Goal: Task Accomplishment & Management: Use online tool/utility

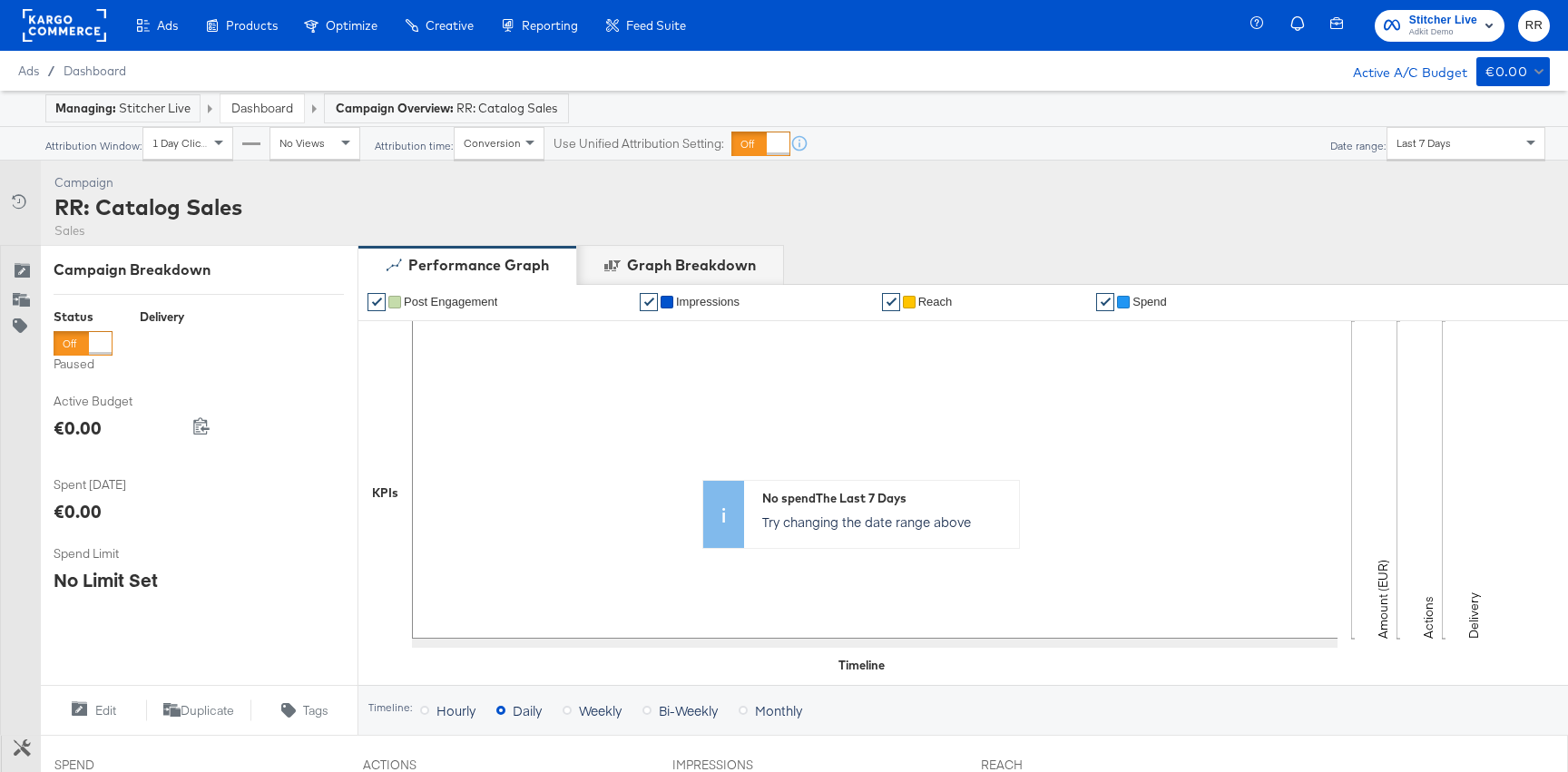
click at [279, 116] on link "Dashboard" at bounding box center [262, 108] width 61 height 17
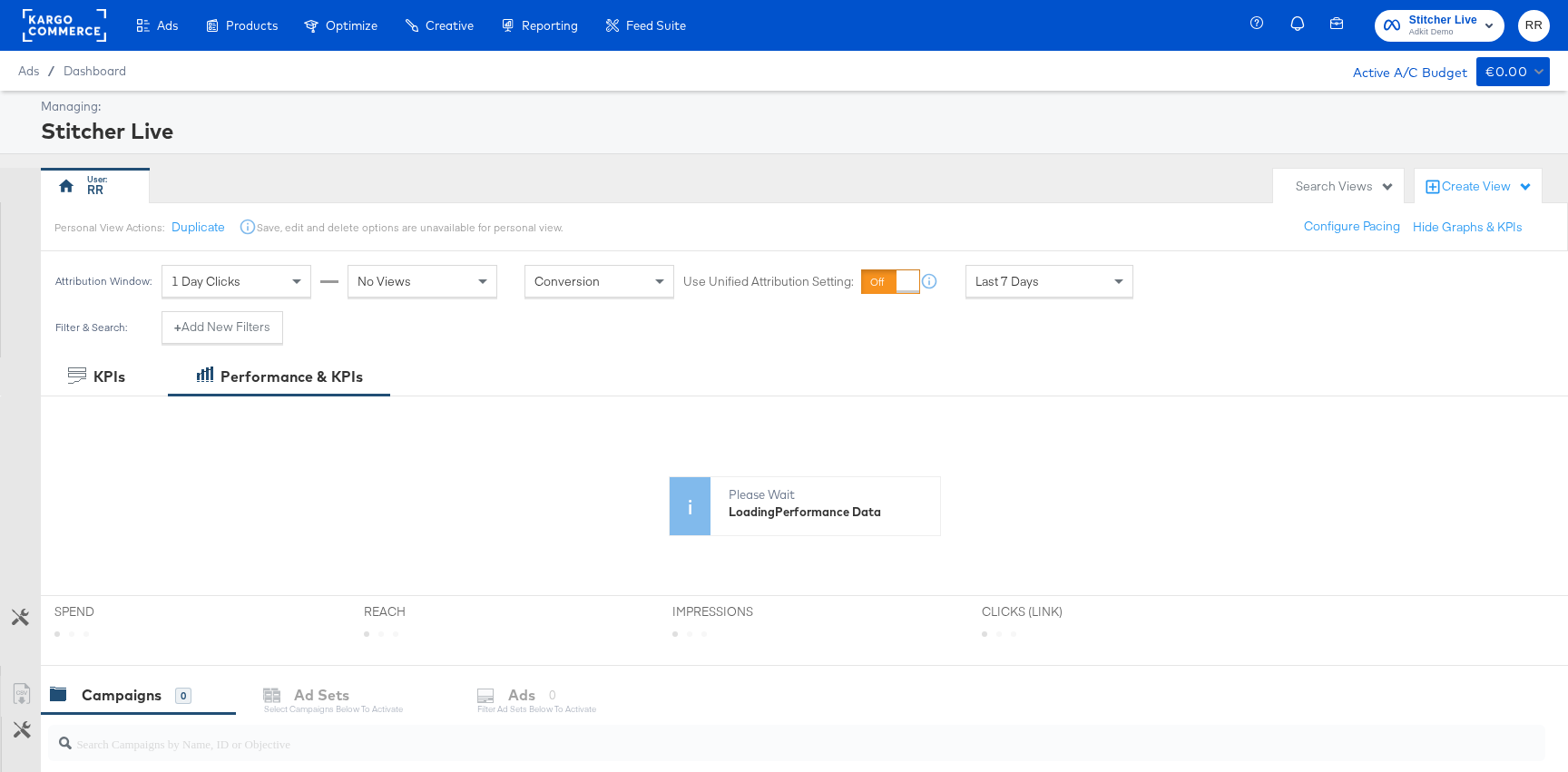
scroll to position [394, 0]
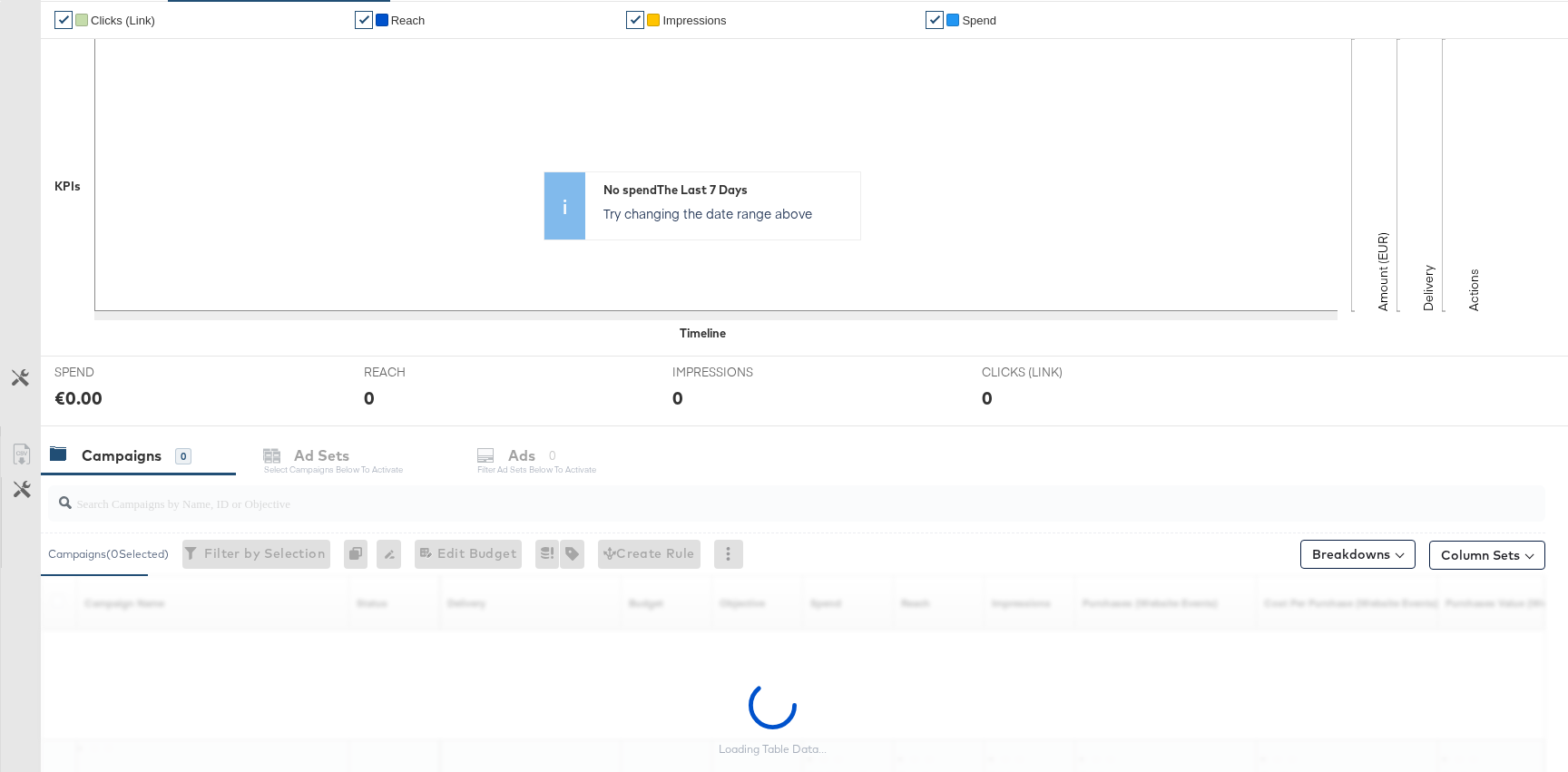
click at [348, 345] on div "✔ Clicks (Link) ✔ Reach ✔ Impressions ✔ Spend KPIs Amount (EUR) Delivery Action…" at bounding box center [804, 178] width 1527 height 355
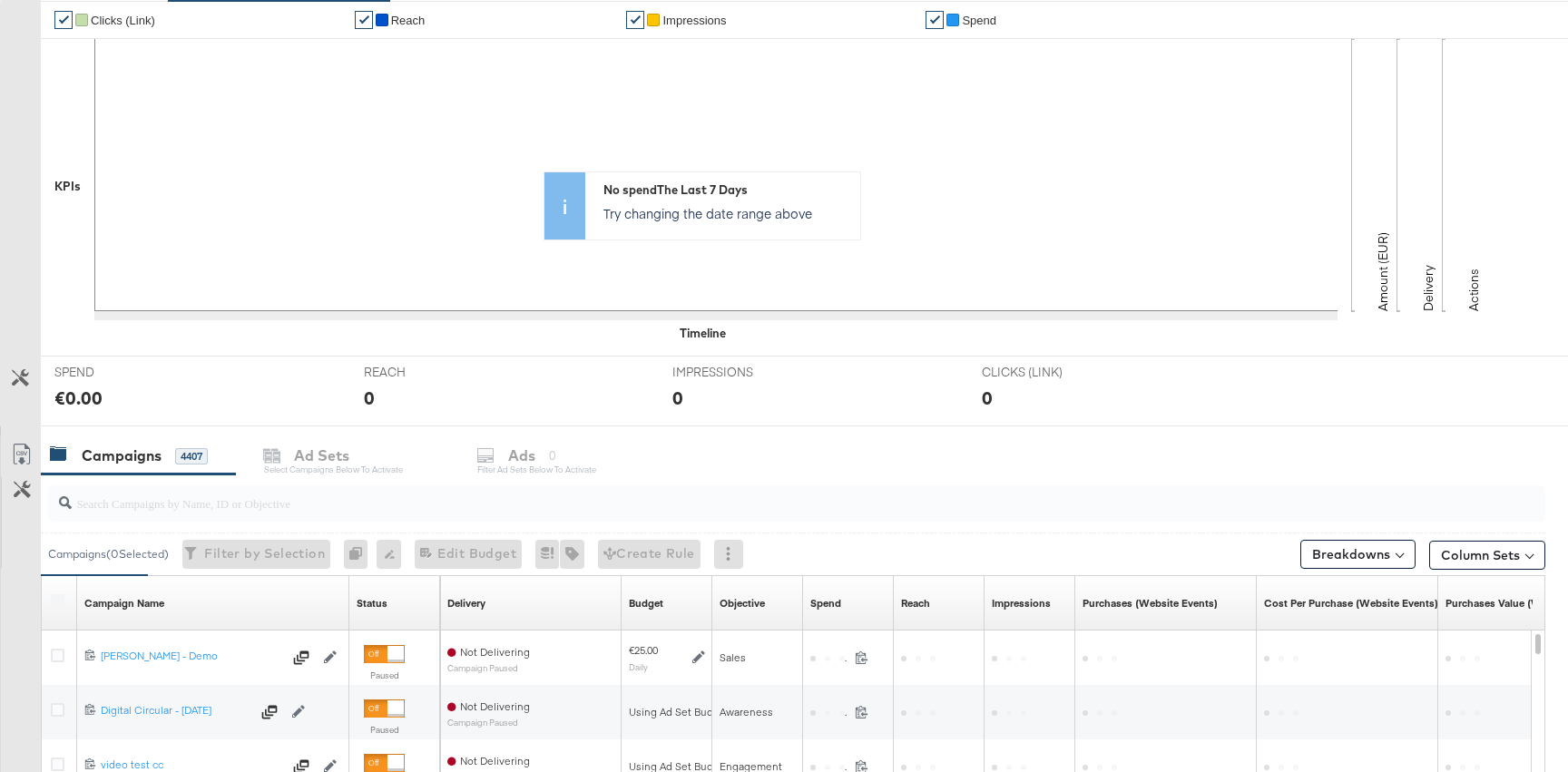
click at [216, 515] on div at bounding box center [797, 503] width 1498 height 37
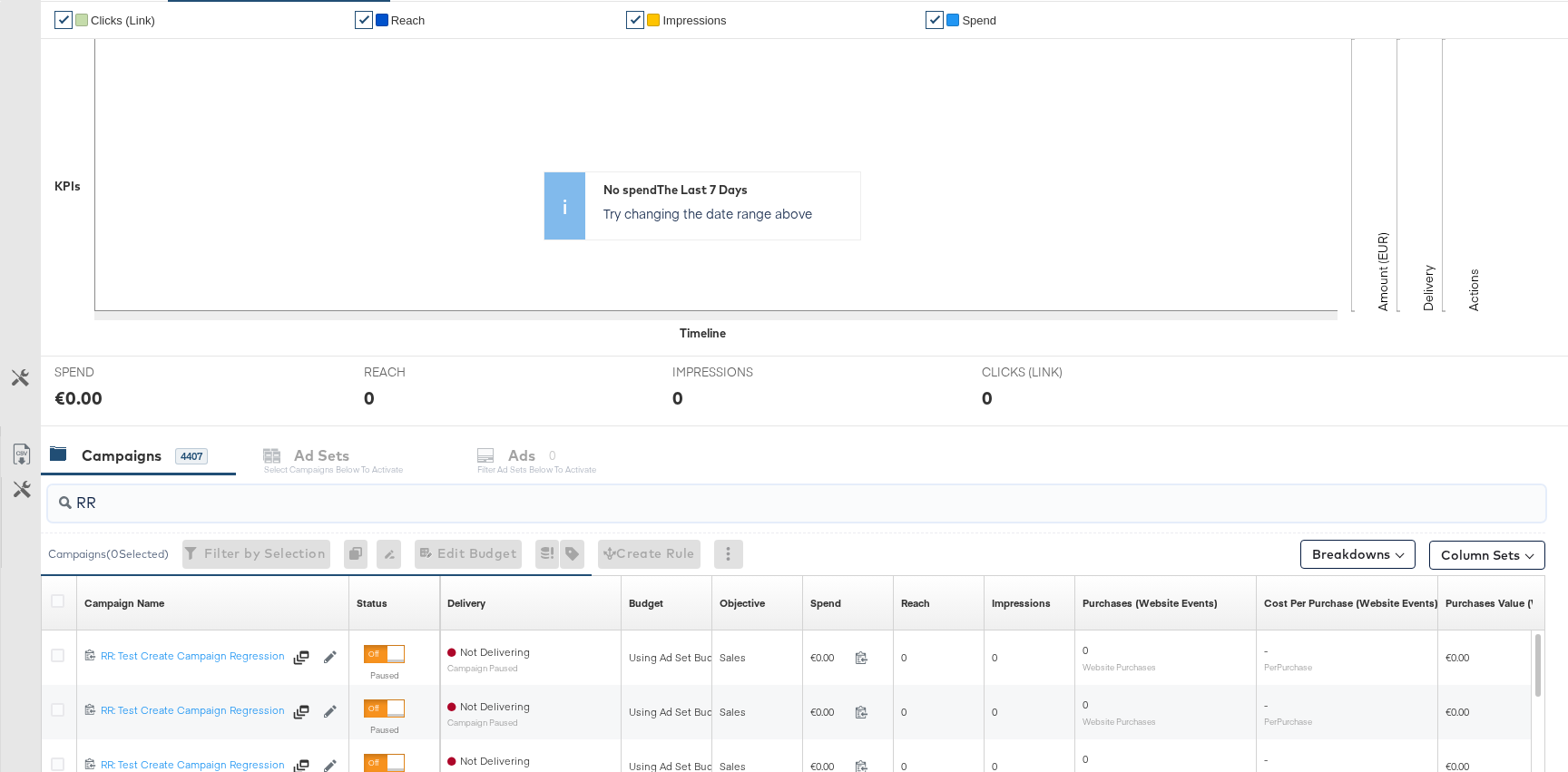
type input "R"
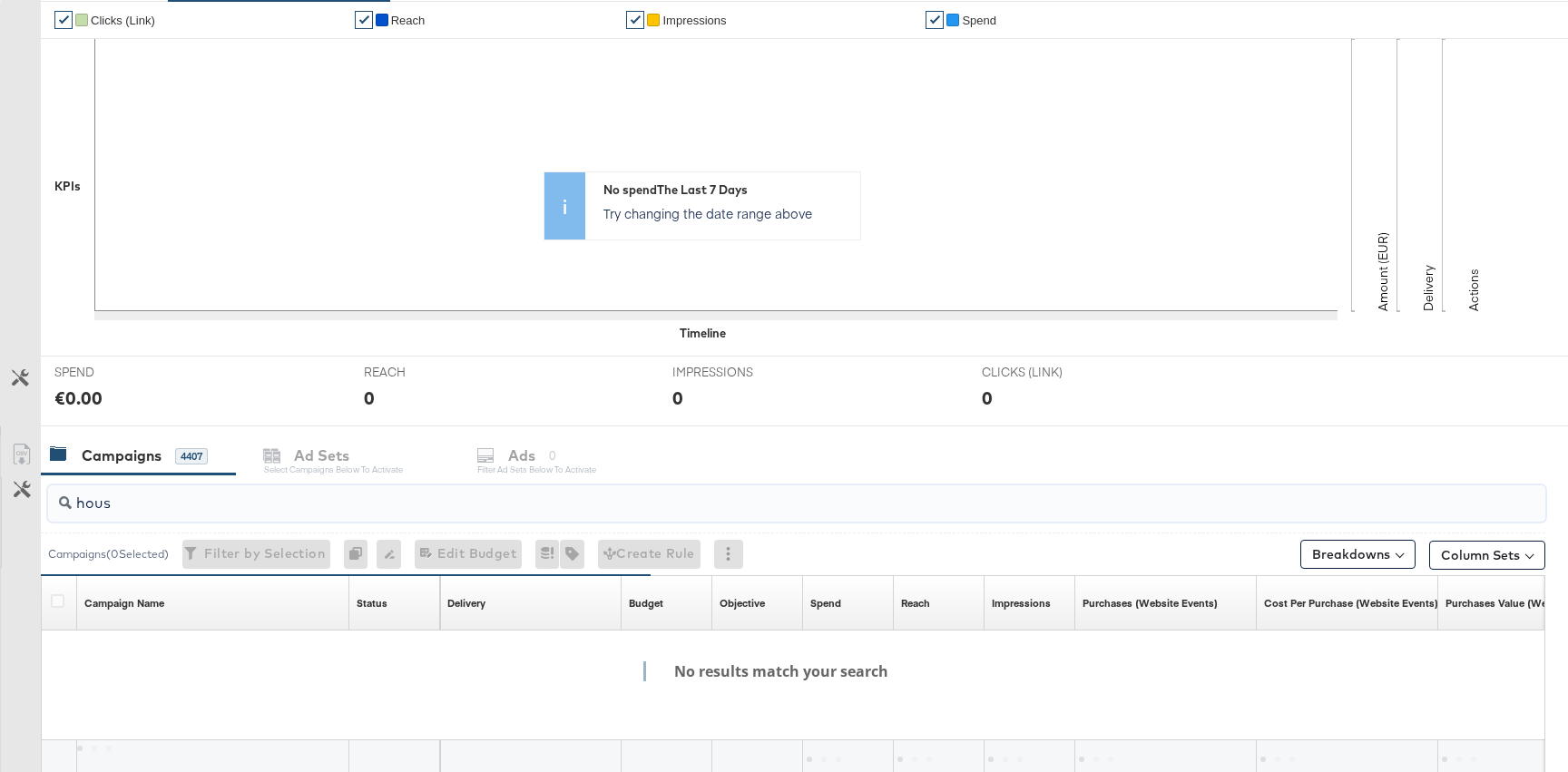
type input "house"
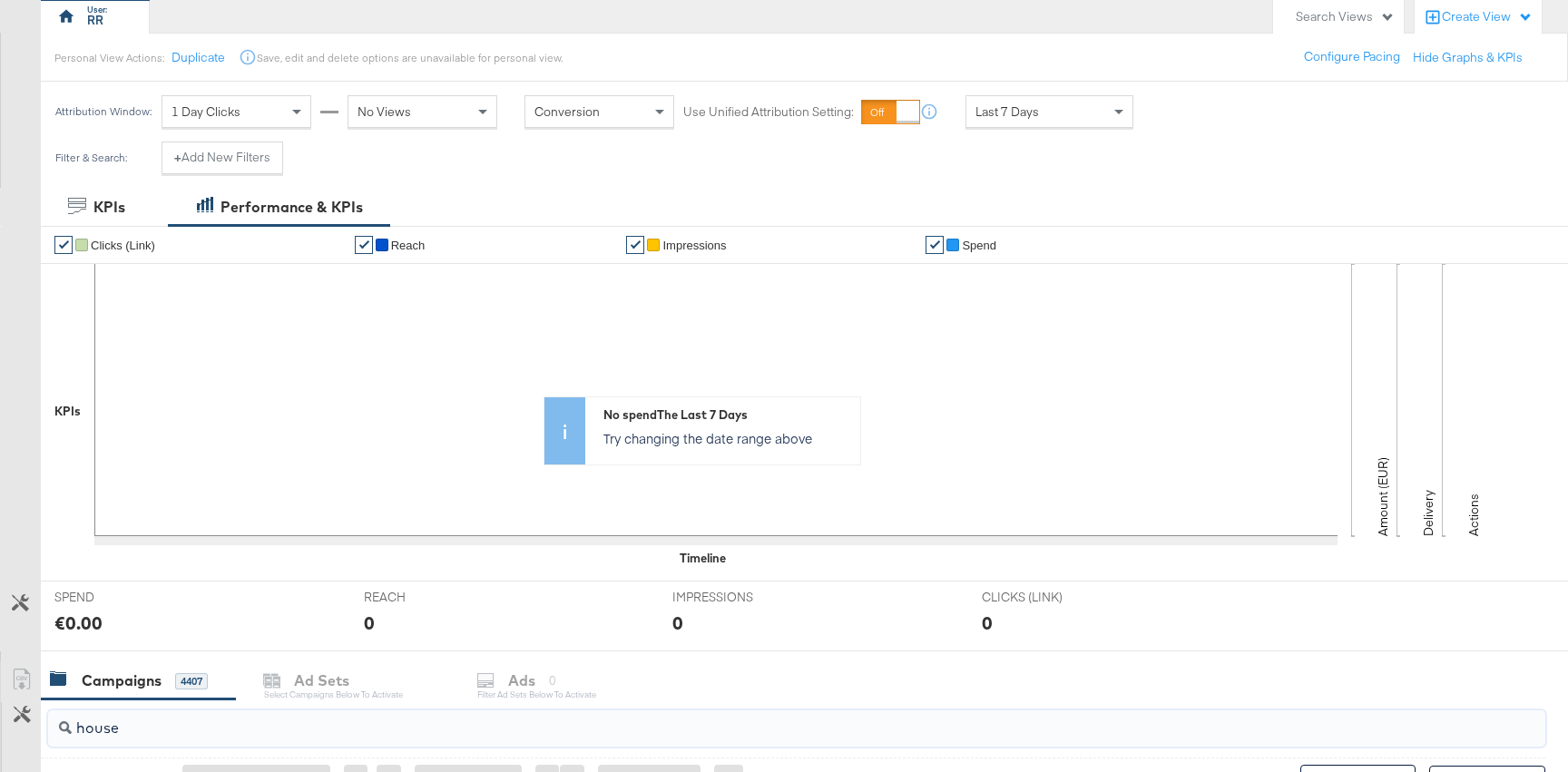
scroll to position [550, 0]
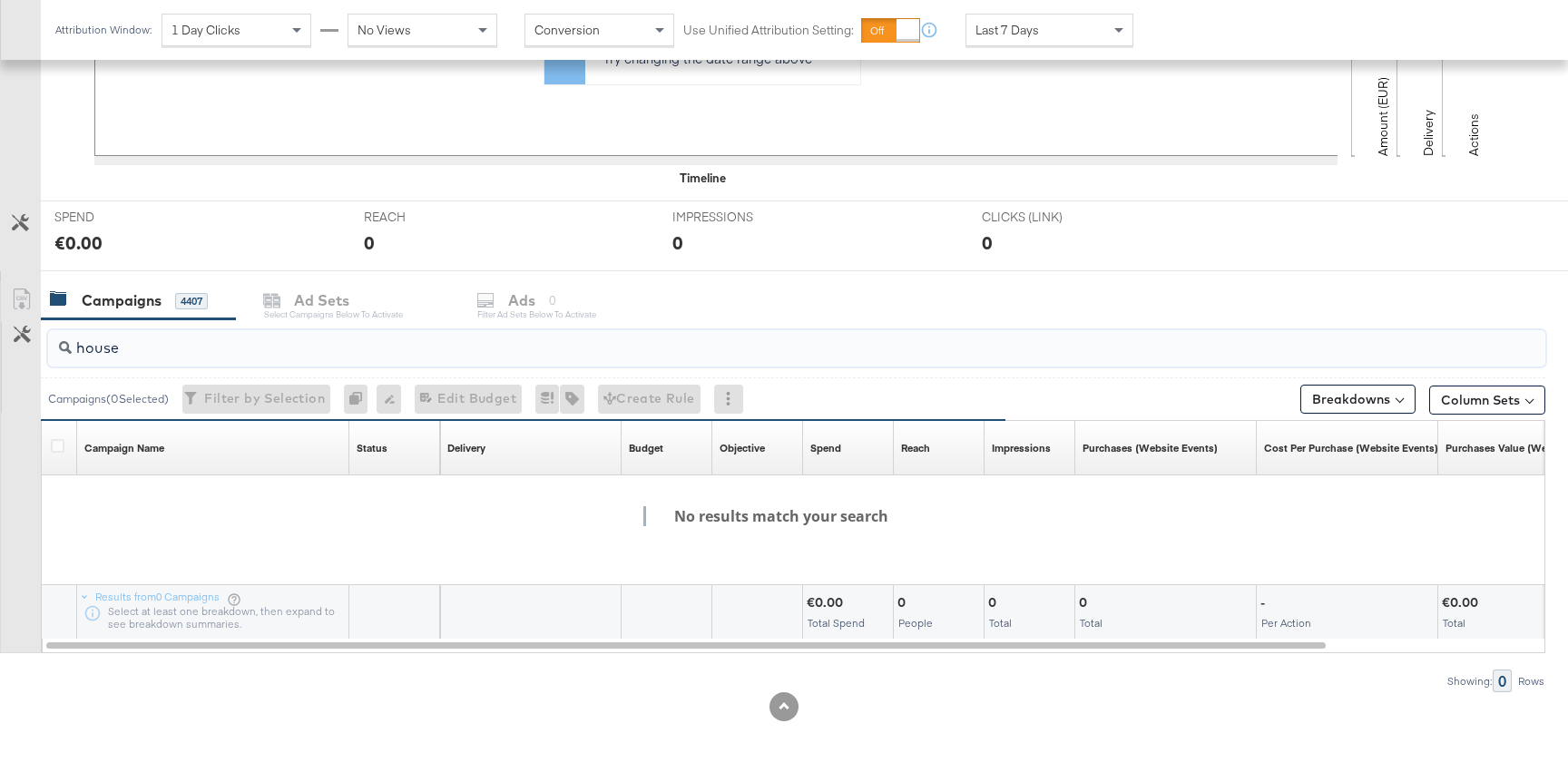
click at [403, 339] on input "house" at bounding box center [740, 341] width 1338 height 36
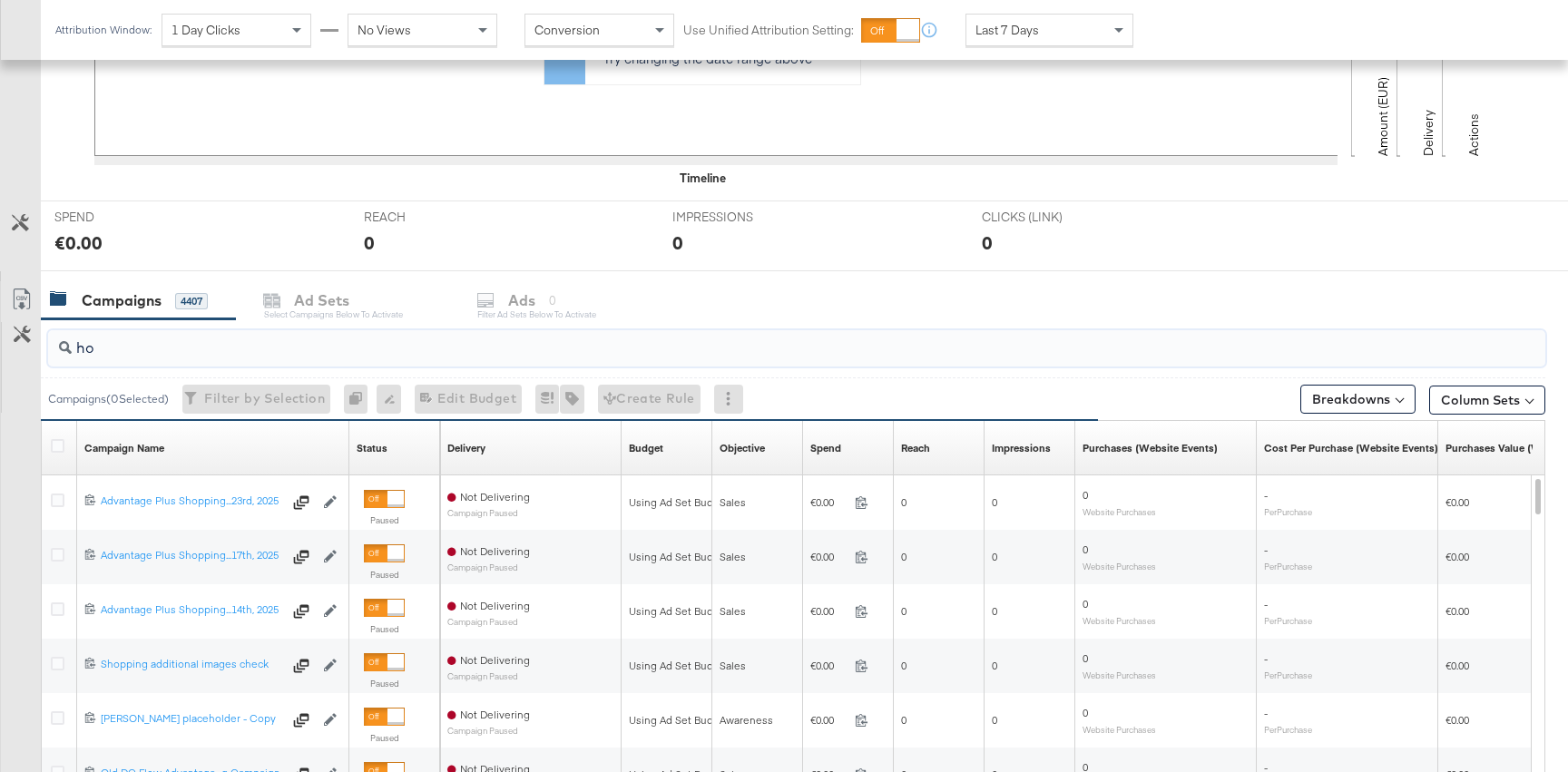
type input "h"
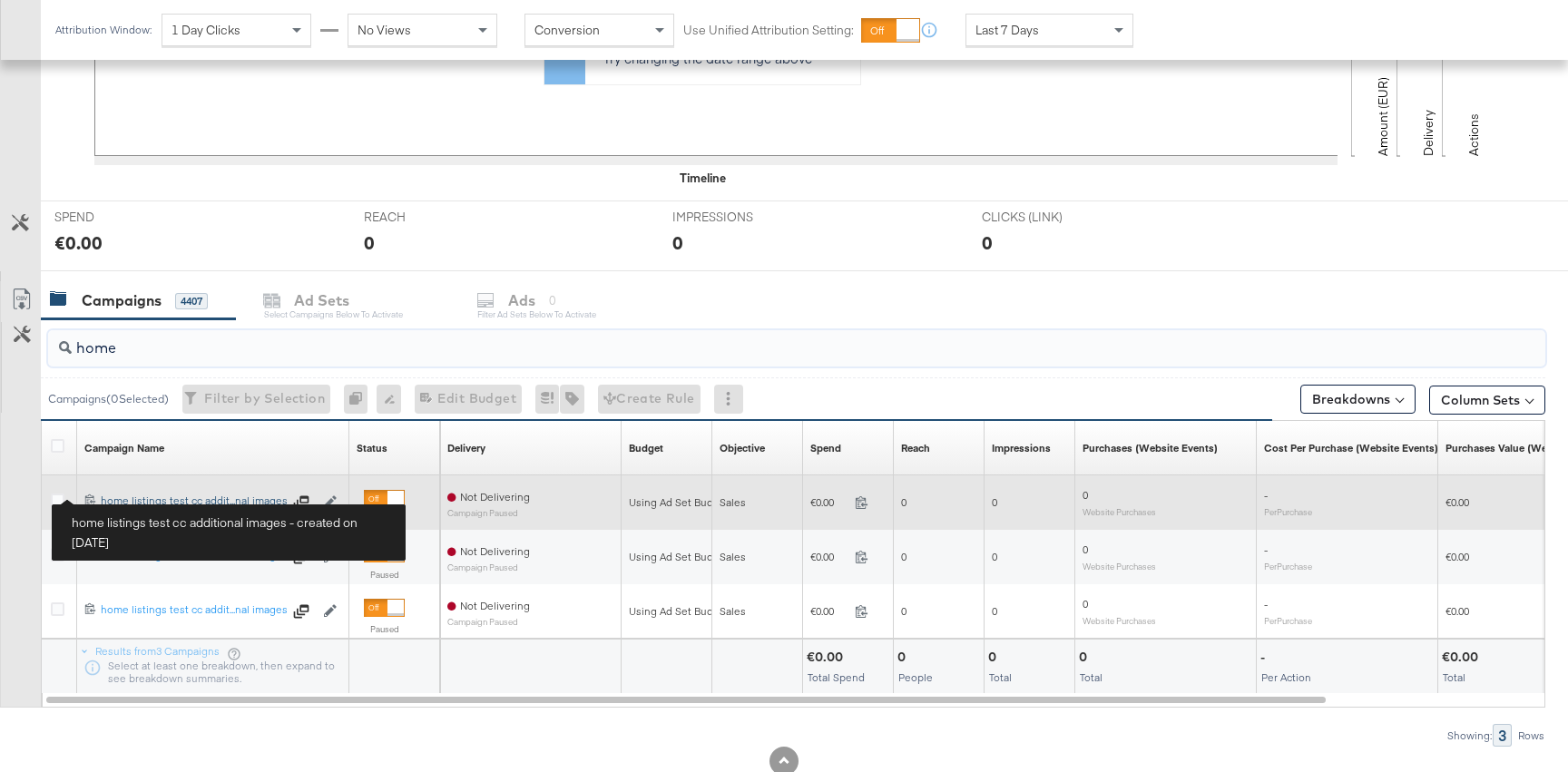
type input "home"
click at [120, 496] on div "home listings test cc additional images home listings test cc addit...nal images" at bounding box center [192, 500] width 182 height 15
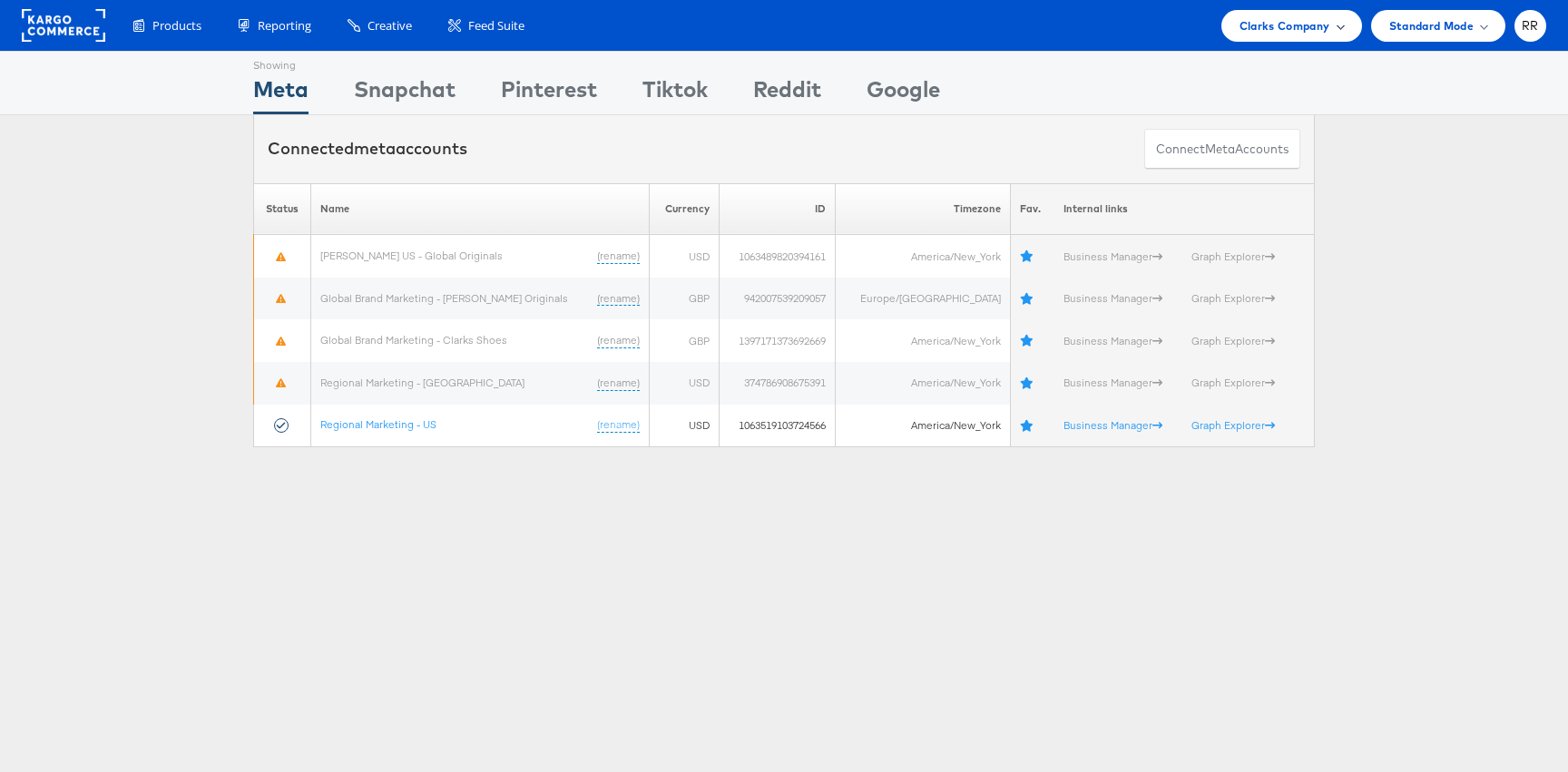
click at [1305, 29] on span "Clarks Company" at bounding box center [1285, 26] width 91 height 19
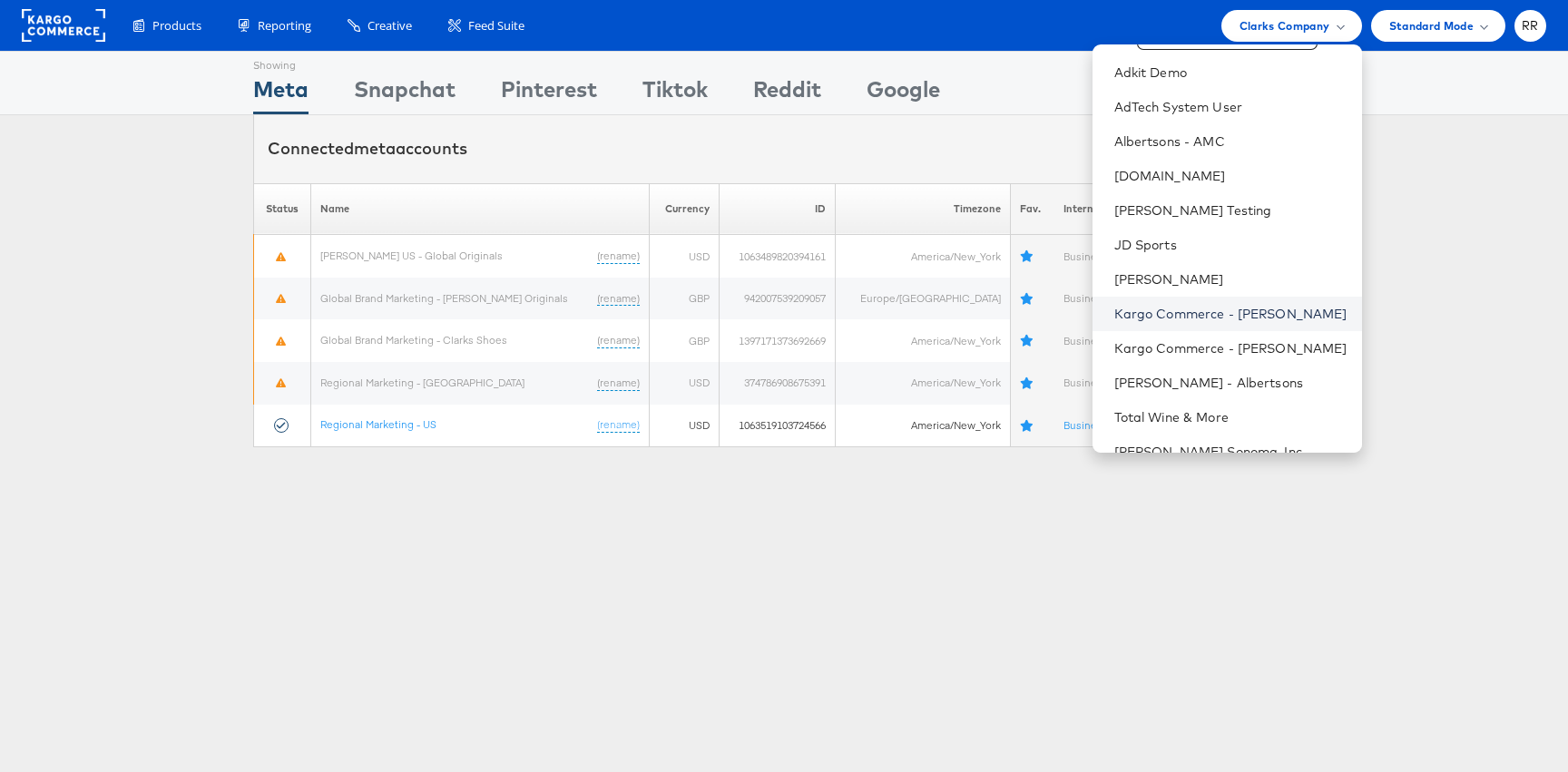
scroll to position [80, 0]
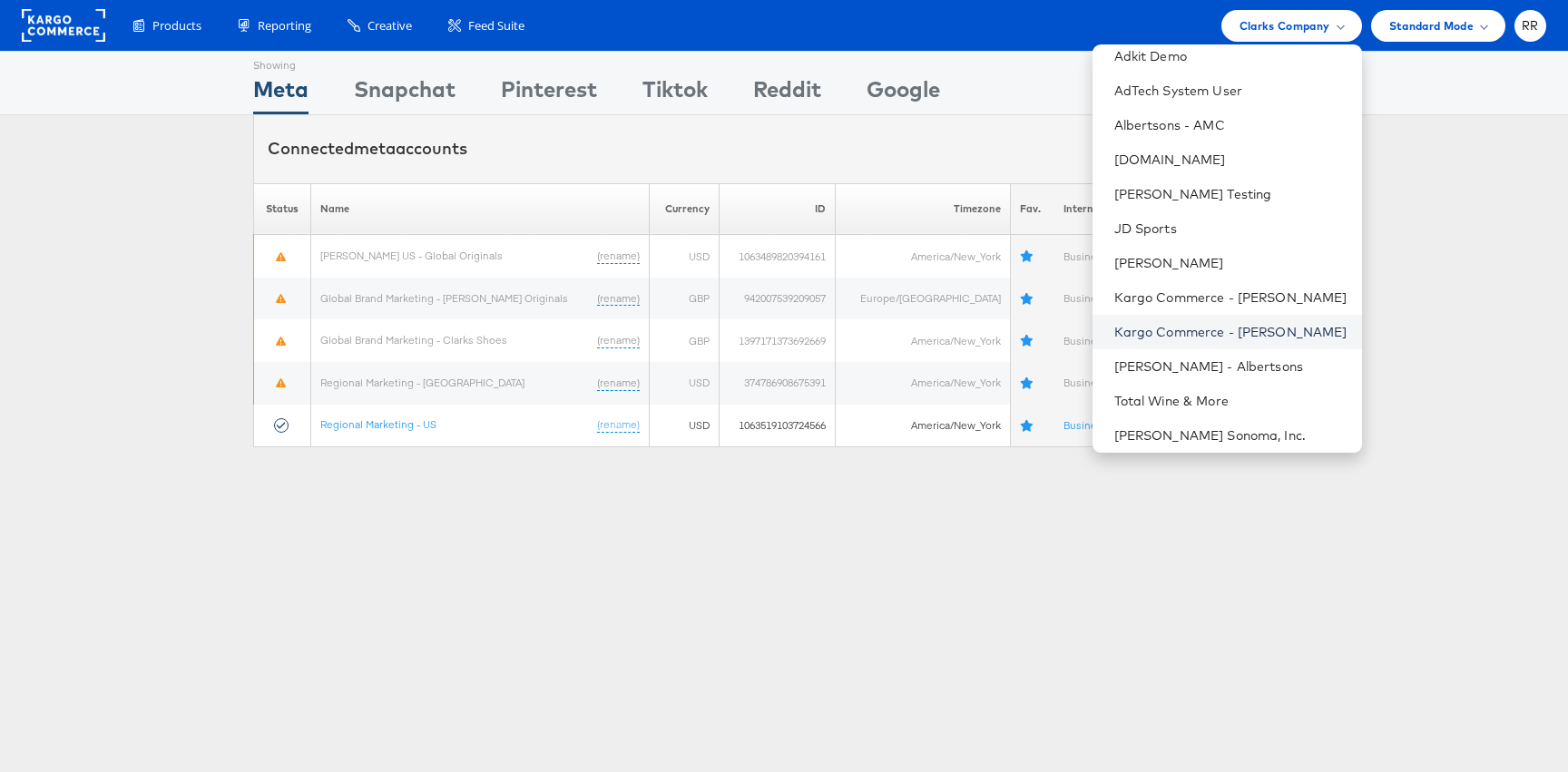
click at [1211, 333] on link "Kargo Commerce - Robert Ryan" at bounding box center [1231, 332] width 233 height 18
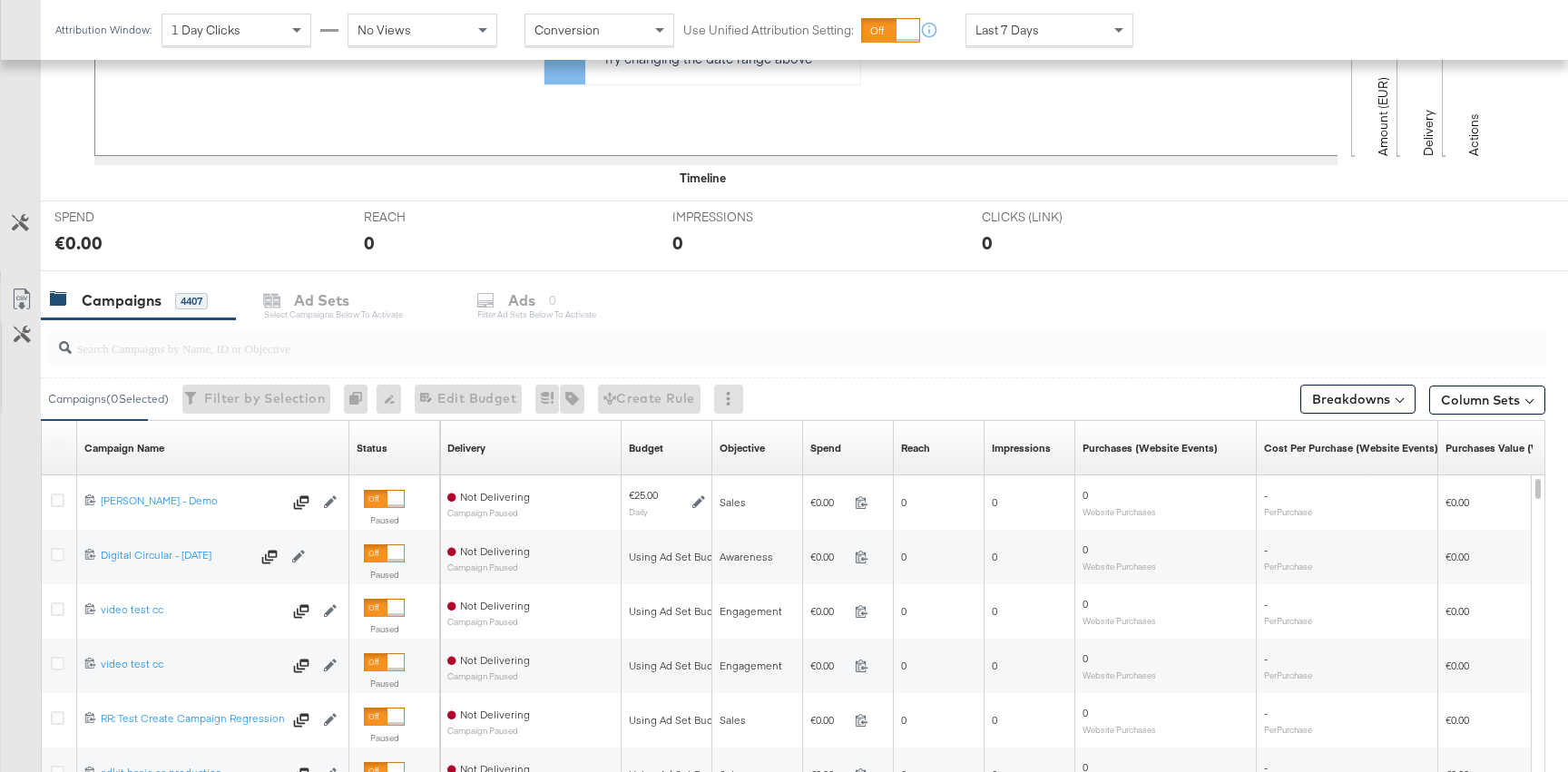
scroll to position [556, 0]
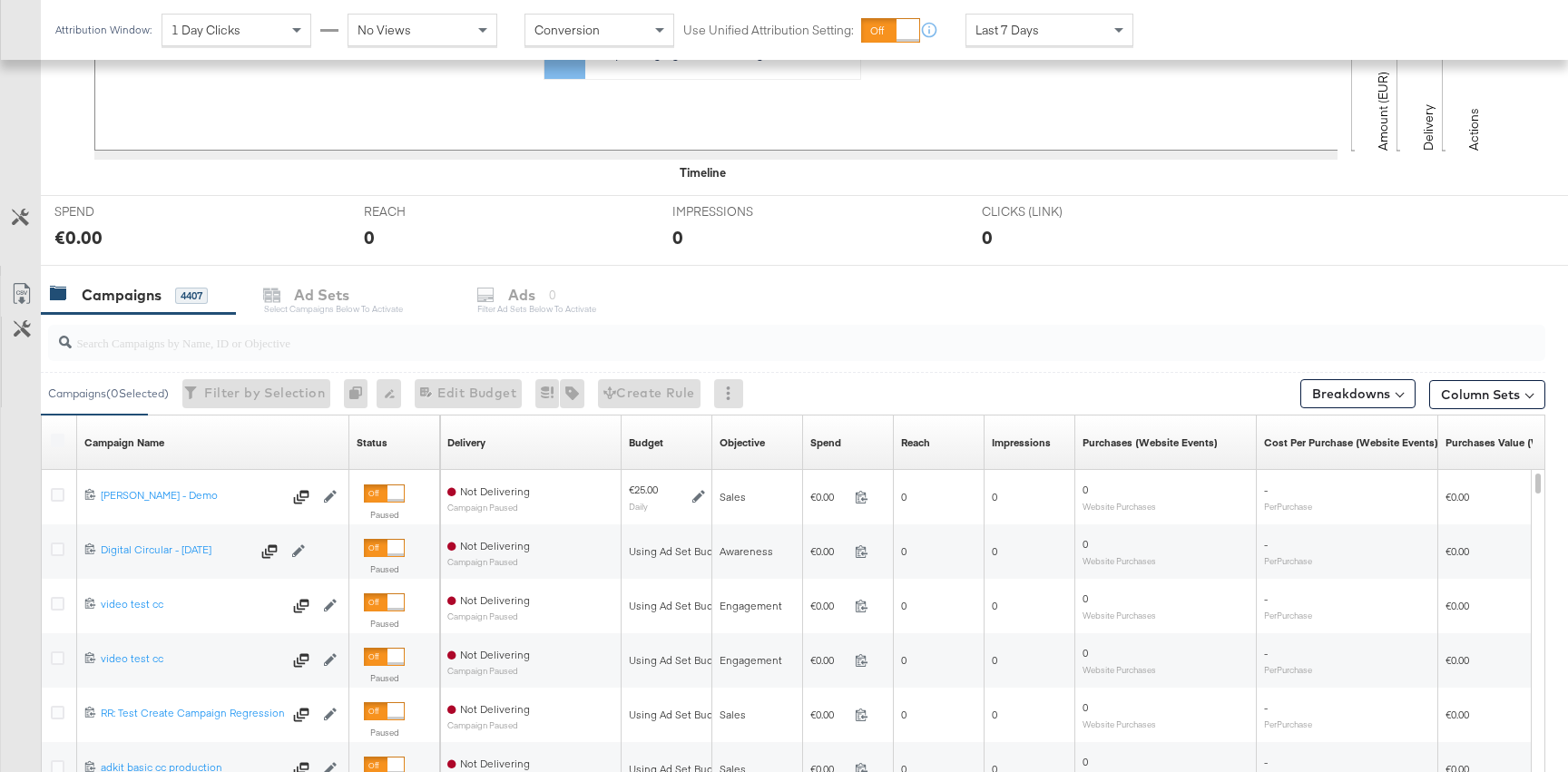
click at [226, 339] on input "search" at bounding box center [740, 335] width 1338 height 36
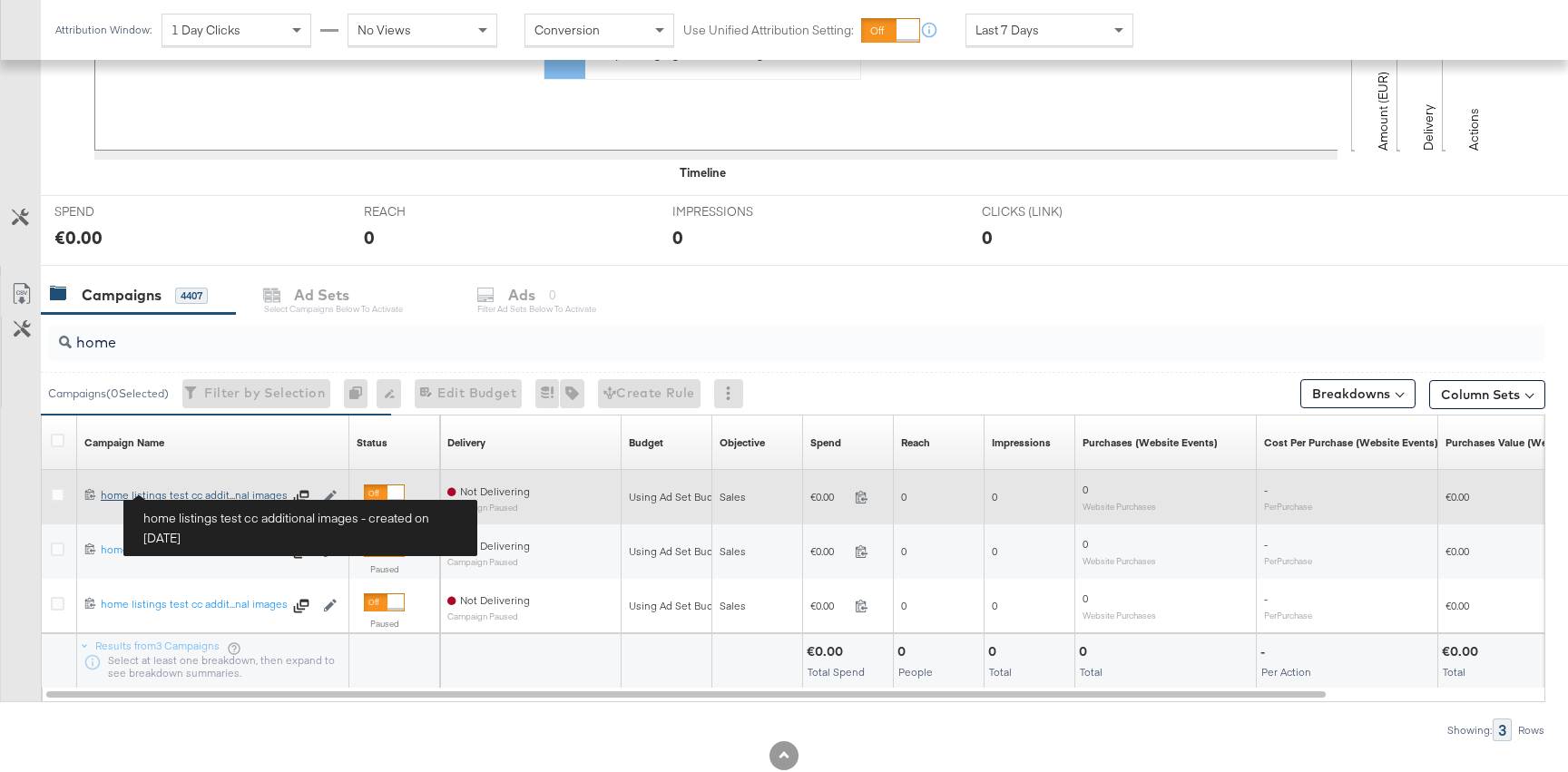
click at [214, 495] on div "home listings test cc additional images home listings test cc addit...nal images" at bounding box center [192, 495] width 182 height 15
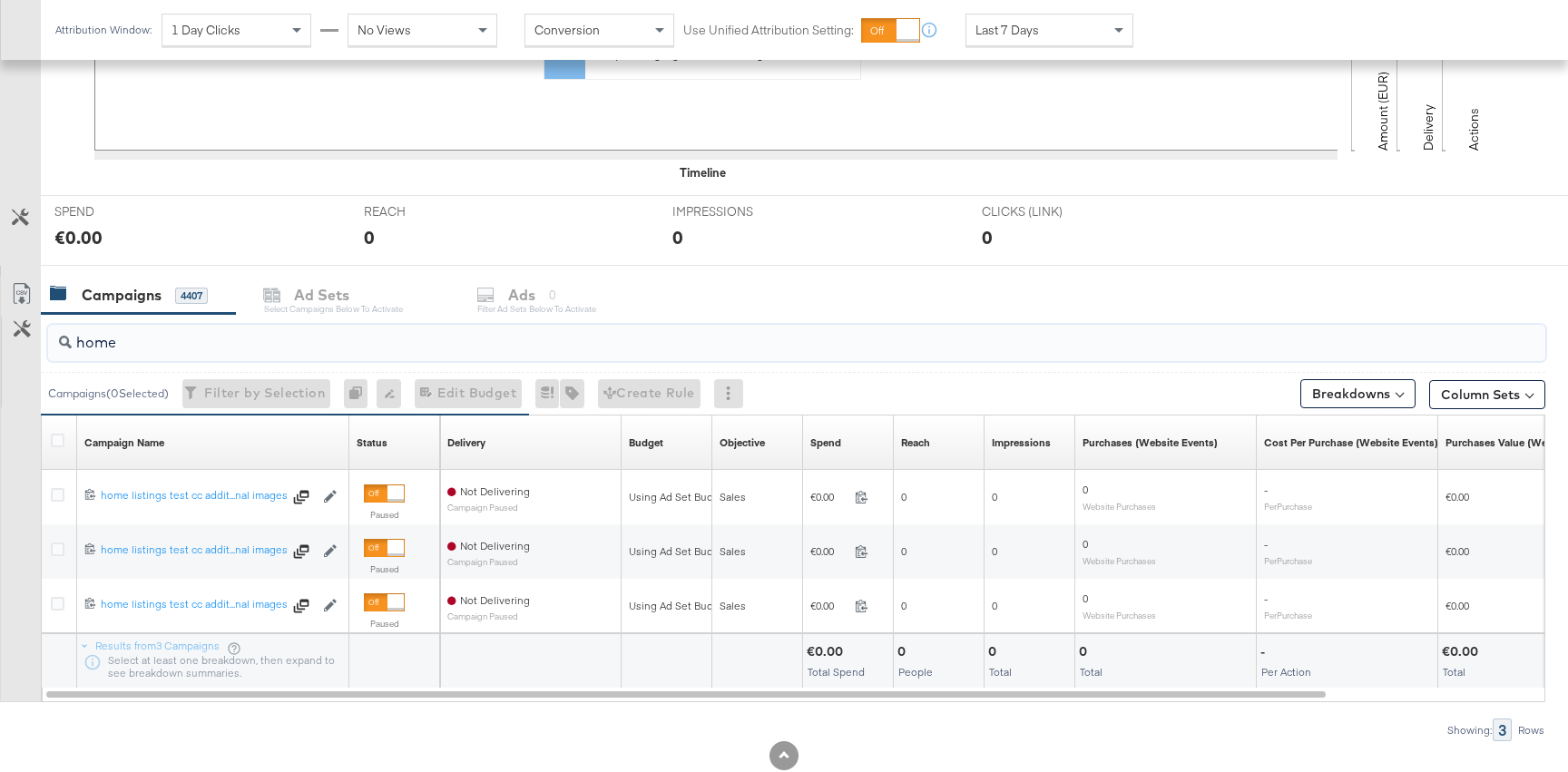
click at [114, 348] on input "home" at bounding box center [740, 335] width 1338 height 36
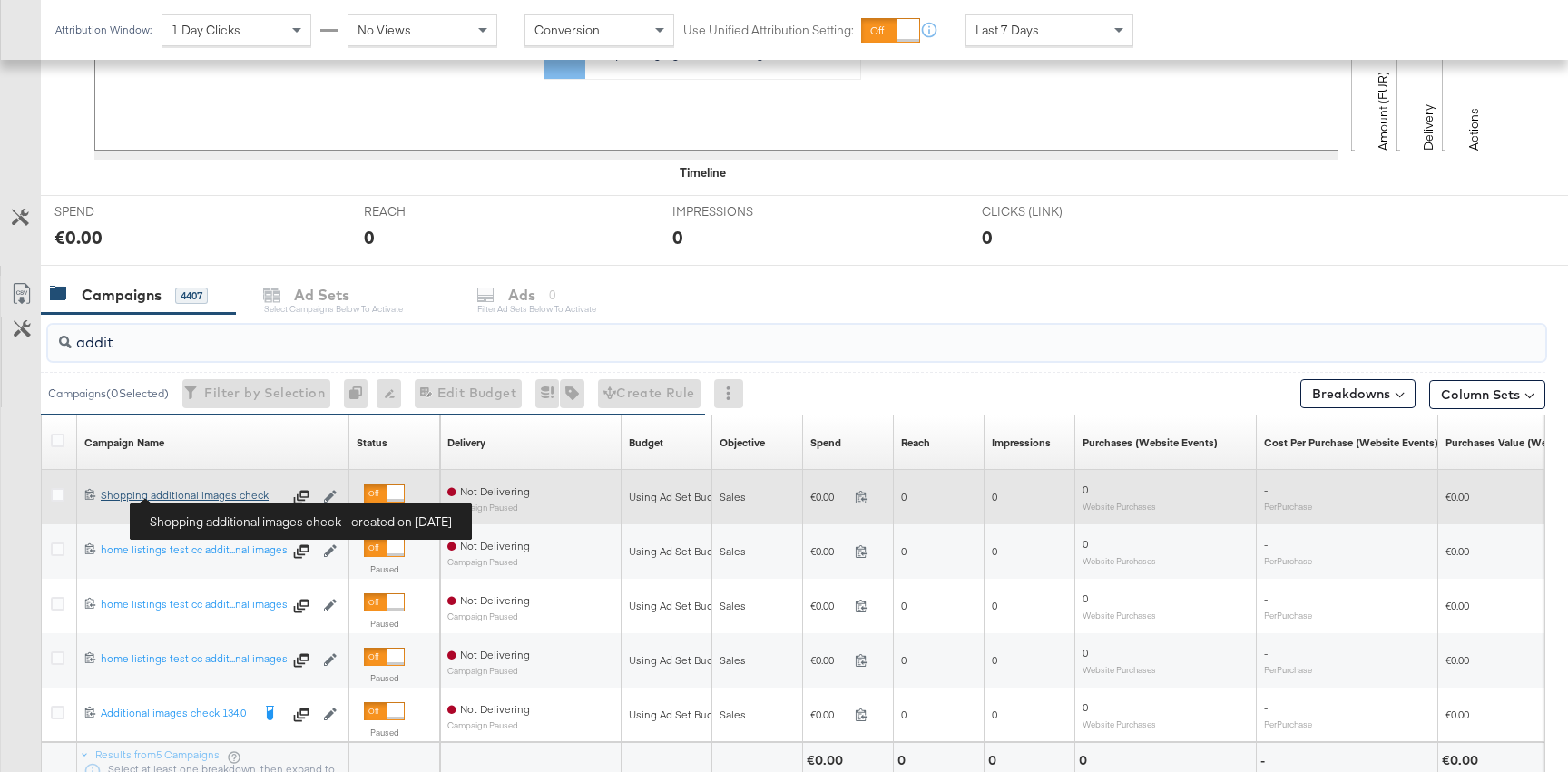
type input "addit"
click at [198, 495] on div "Shopping additional images check Shopping additional images check" at bounding box center [192, 495] width 182 height 15
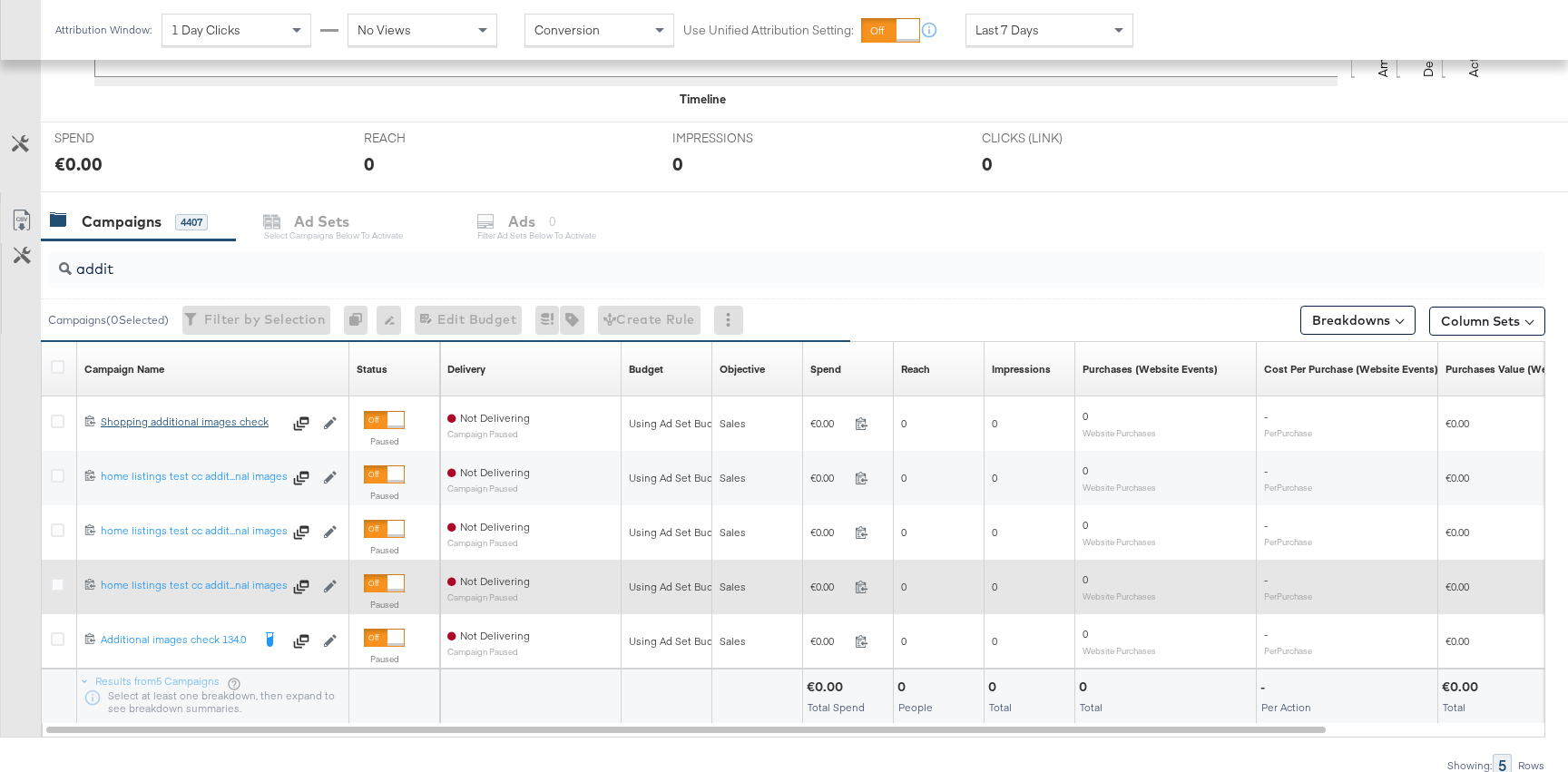
scroll to position [639, 0]
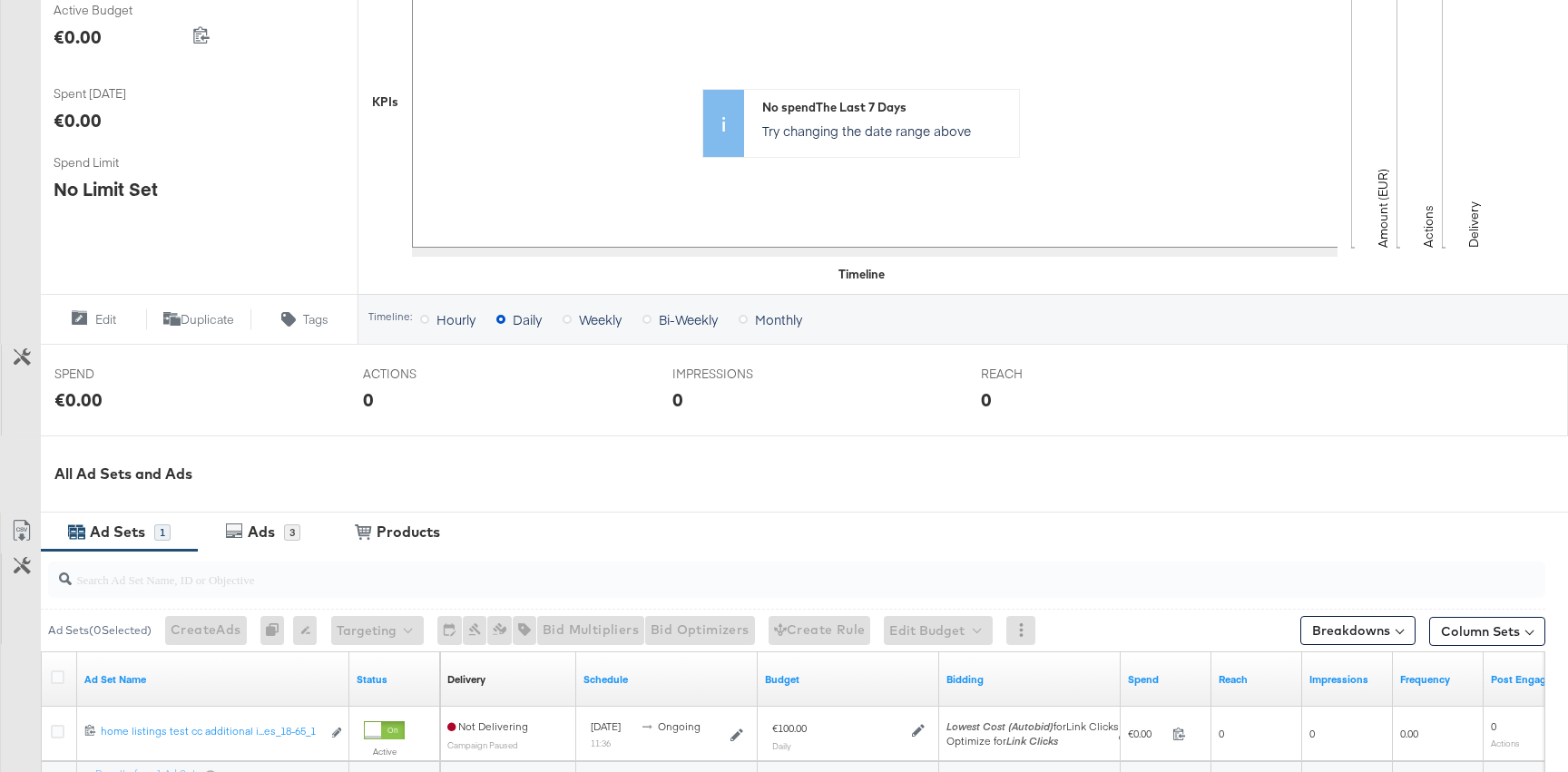
scroll to position [614, 0]
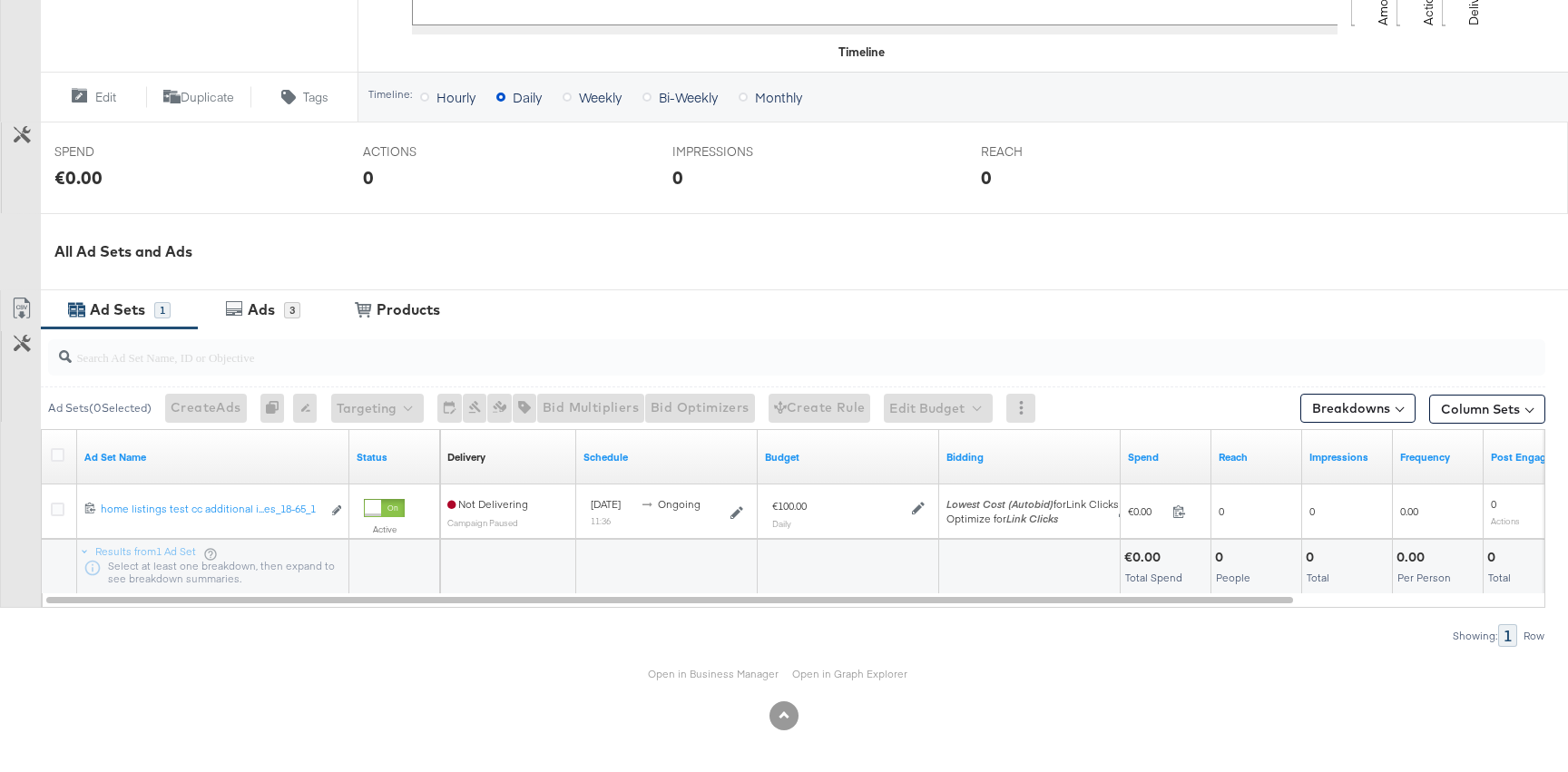
click at [247, 288] on div "All Ad Sets and Ads" at bounding box center [784, 252] width 1568 height 77
click at [248, 303] on div "Ads" at bounding box center [262, 309] width 28 height 21
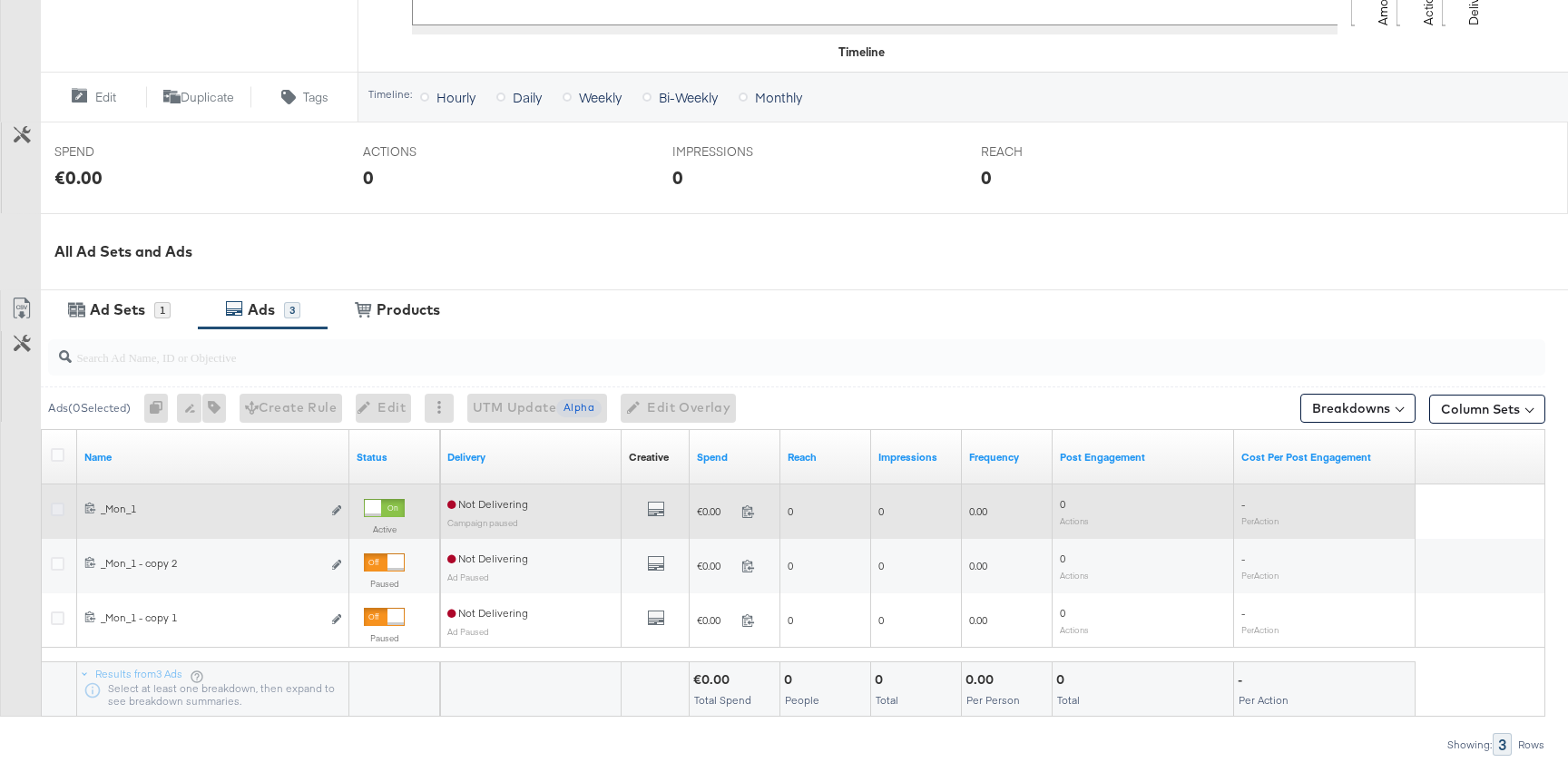
click at [57, 511] on icon at bounding box center [57, 510] width 14 height 14
click at [0, 0] on input "checkbox" at bounding box center [0, 0] width 0 height 0
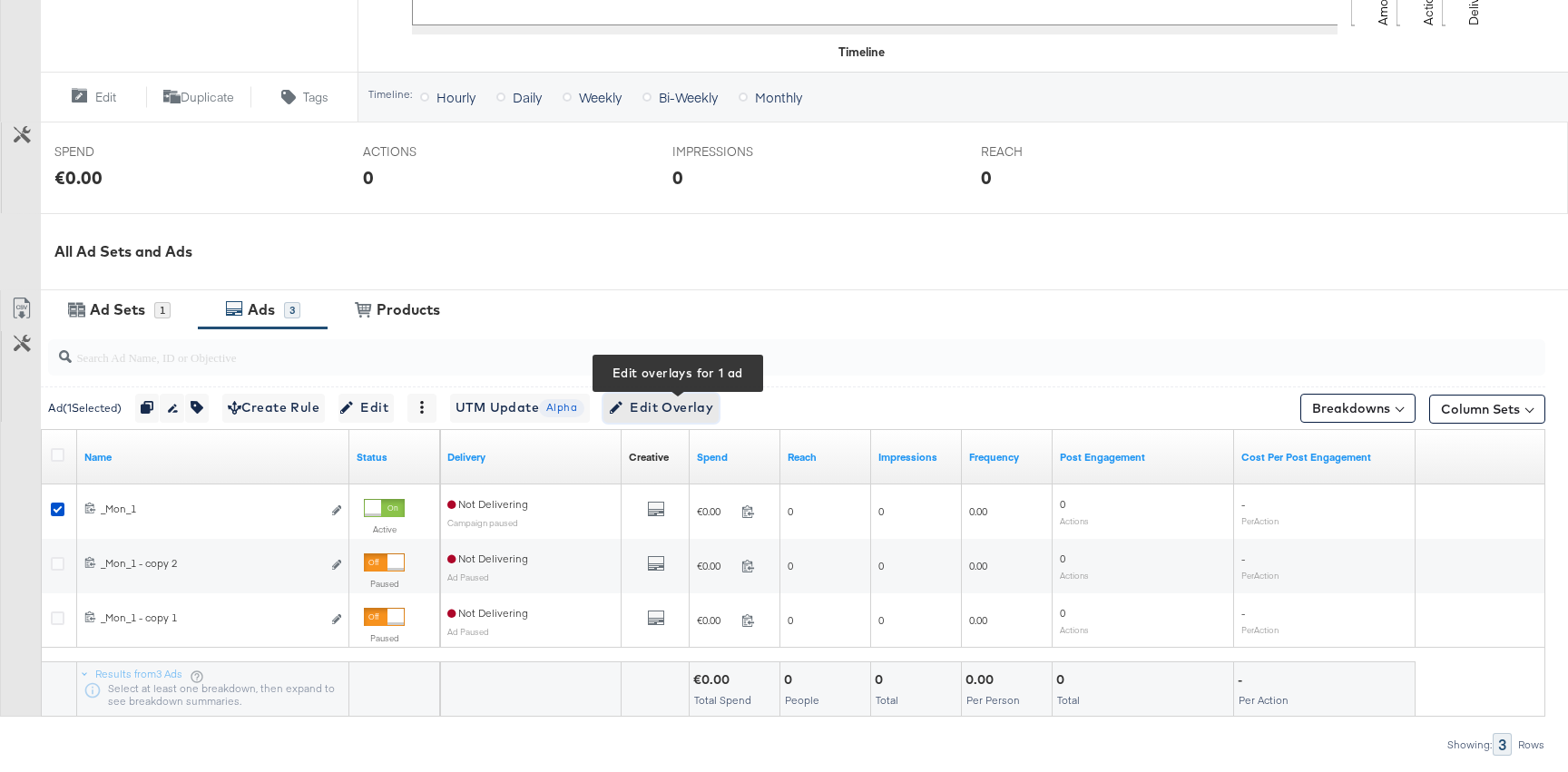
click at [656, 407] on span "Edit Overlay Edit overlays for 1 ad" at bounding box center [661, 407] width 105 height 23
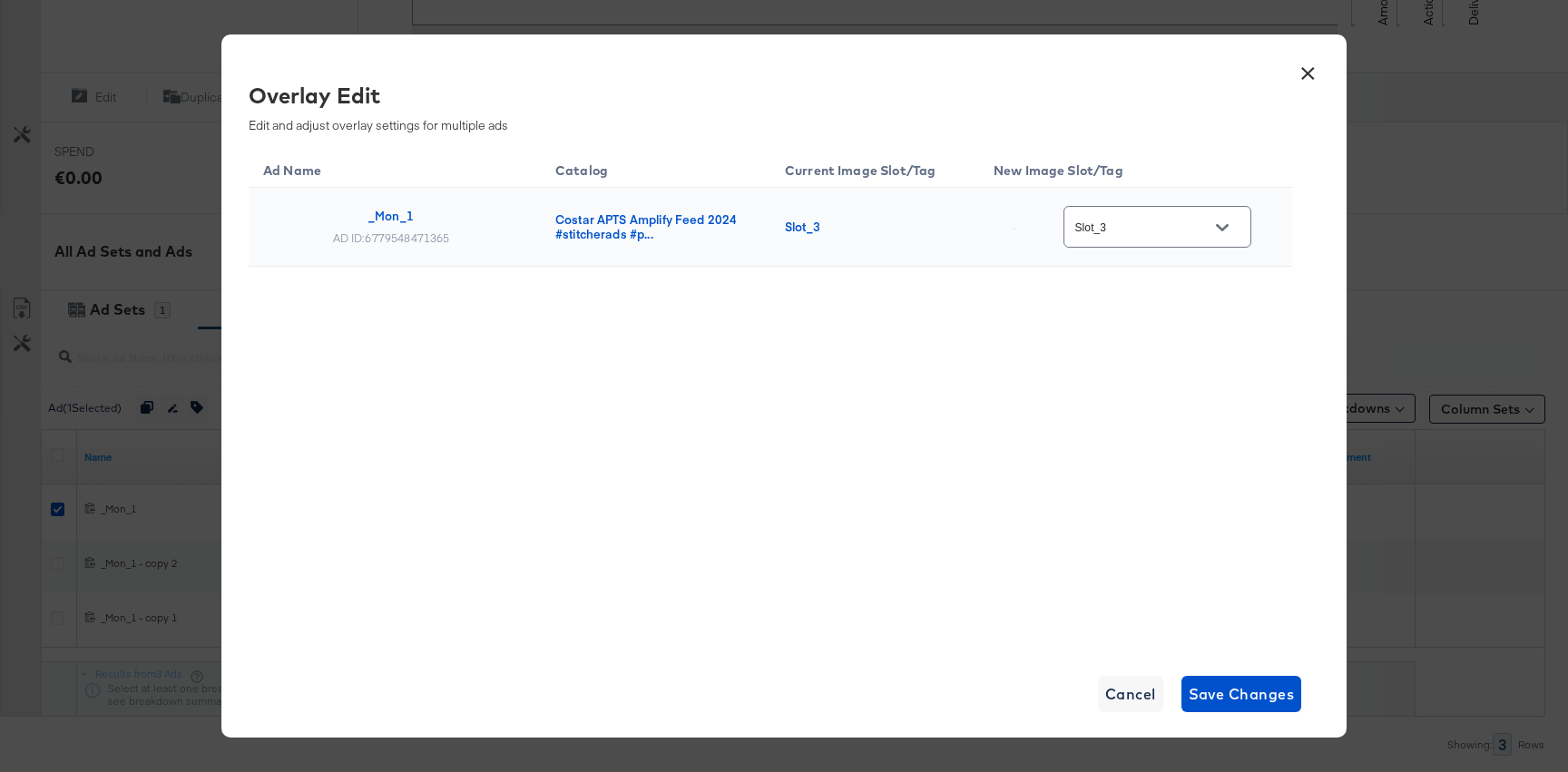
click at [1190, 221] on input "Slot_3" at bounding box center [1143, 226] width 143 height 21
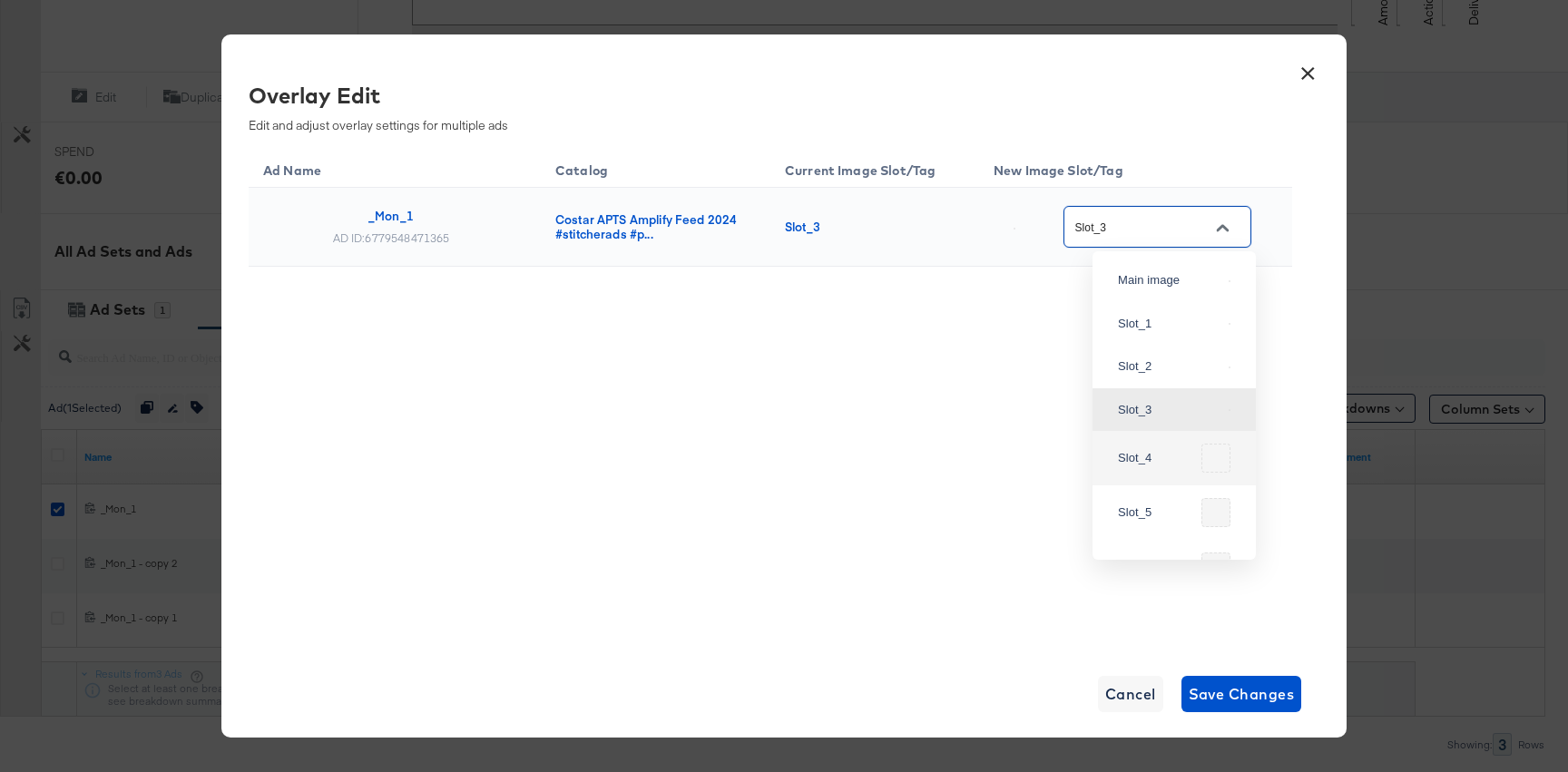
click at [1154, 480] on div "Slot_4" at bounding box center [1175, 459] width 134 height 43
type input "Slot_4"
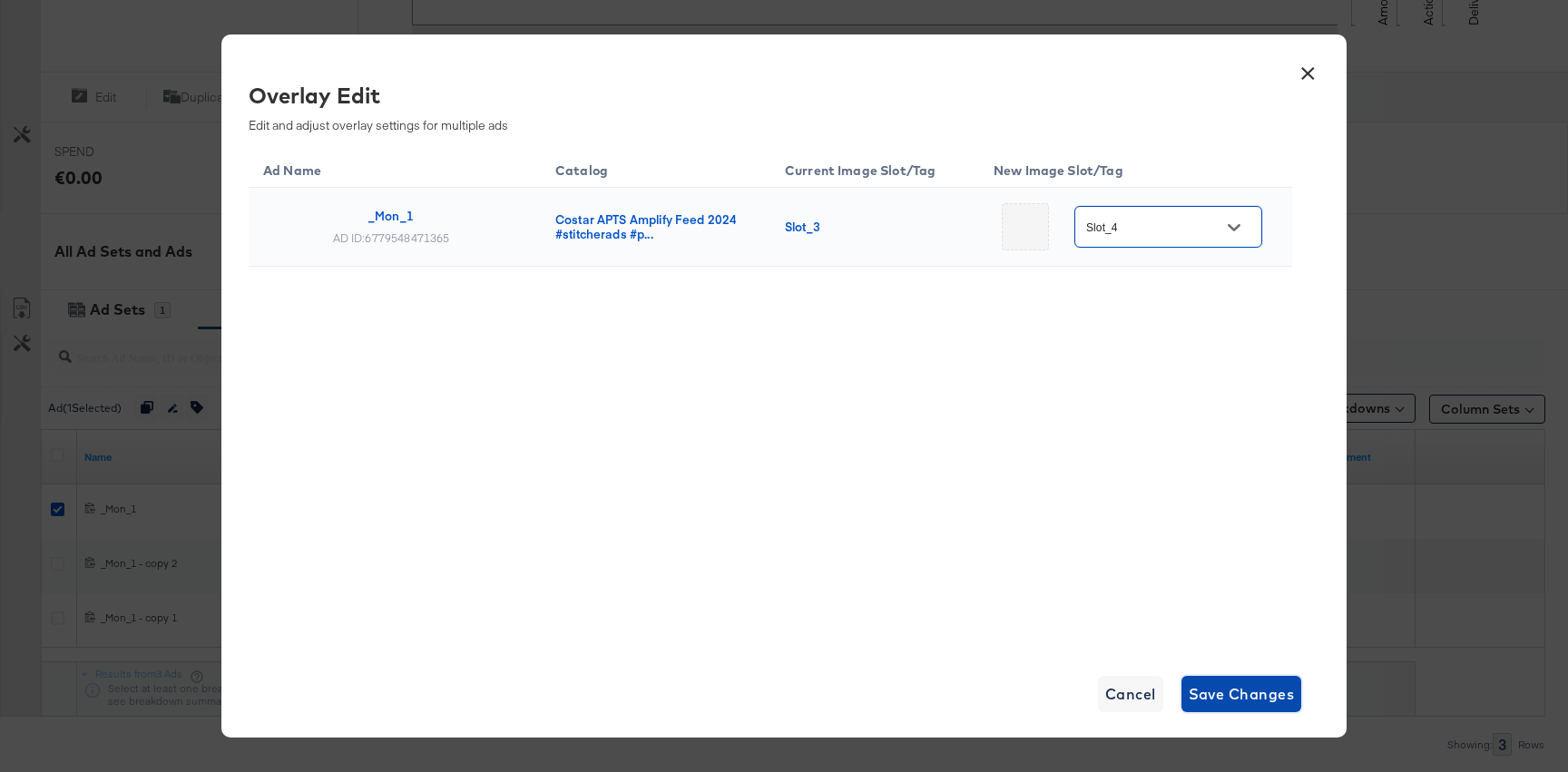
click at [1238, 681] on span "Save Changes" at bounding box center [1242, 694] width 106 height 26
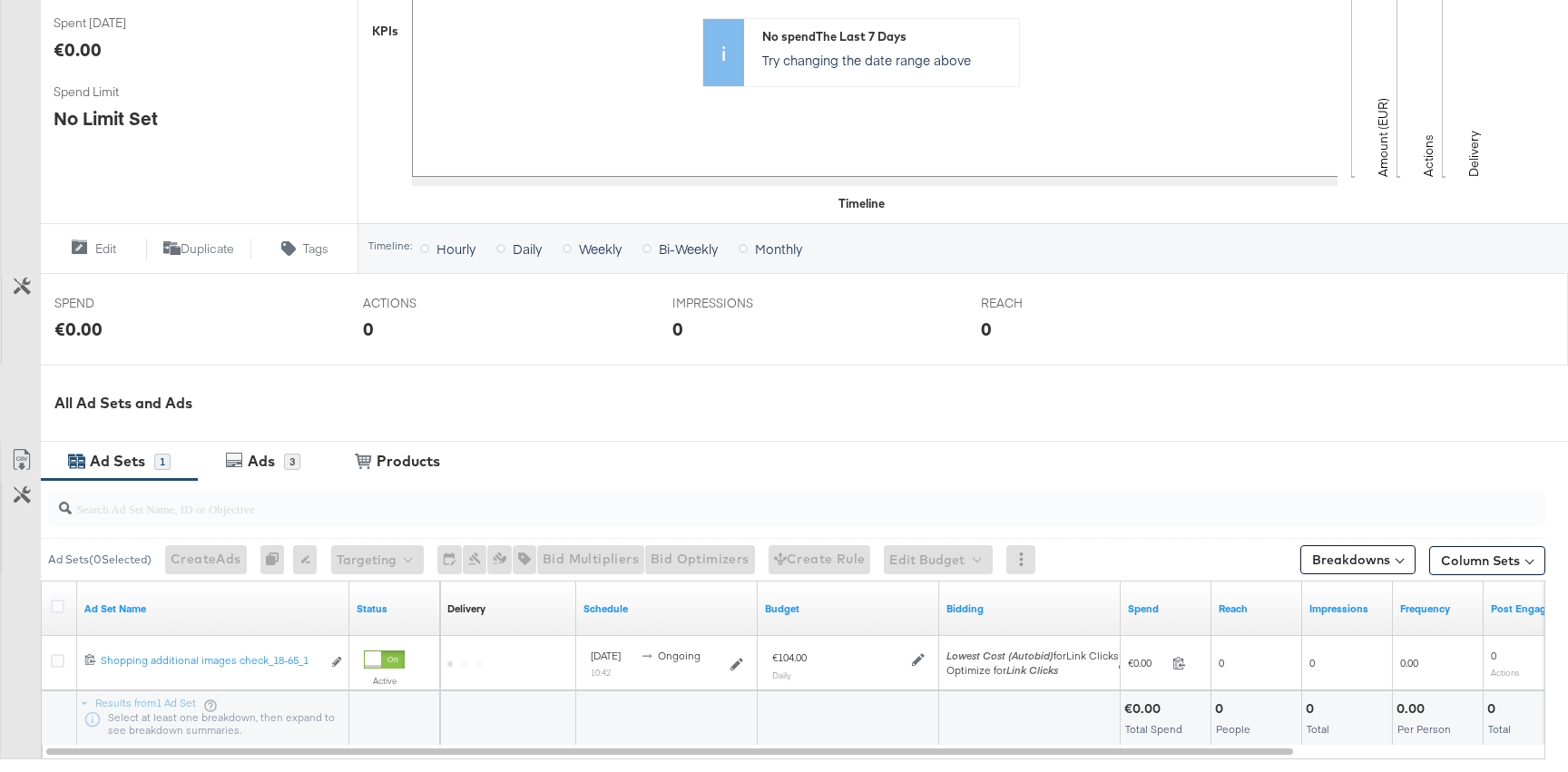
scroll to position [614, 0]
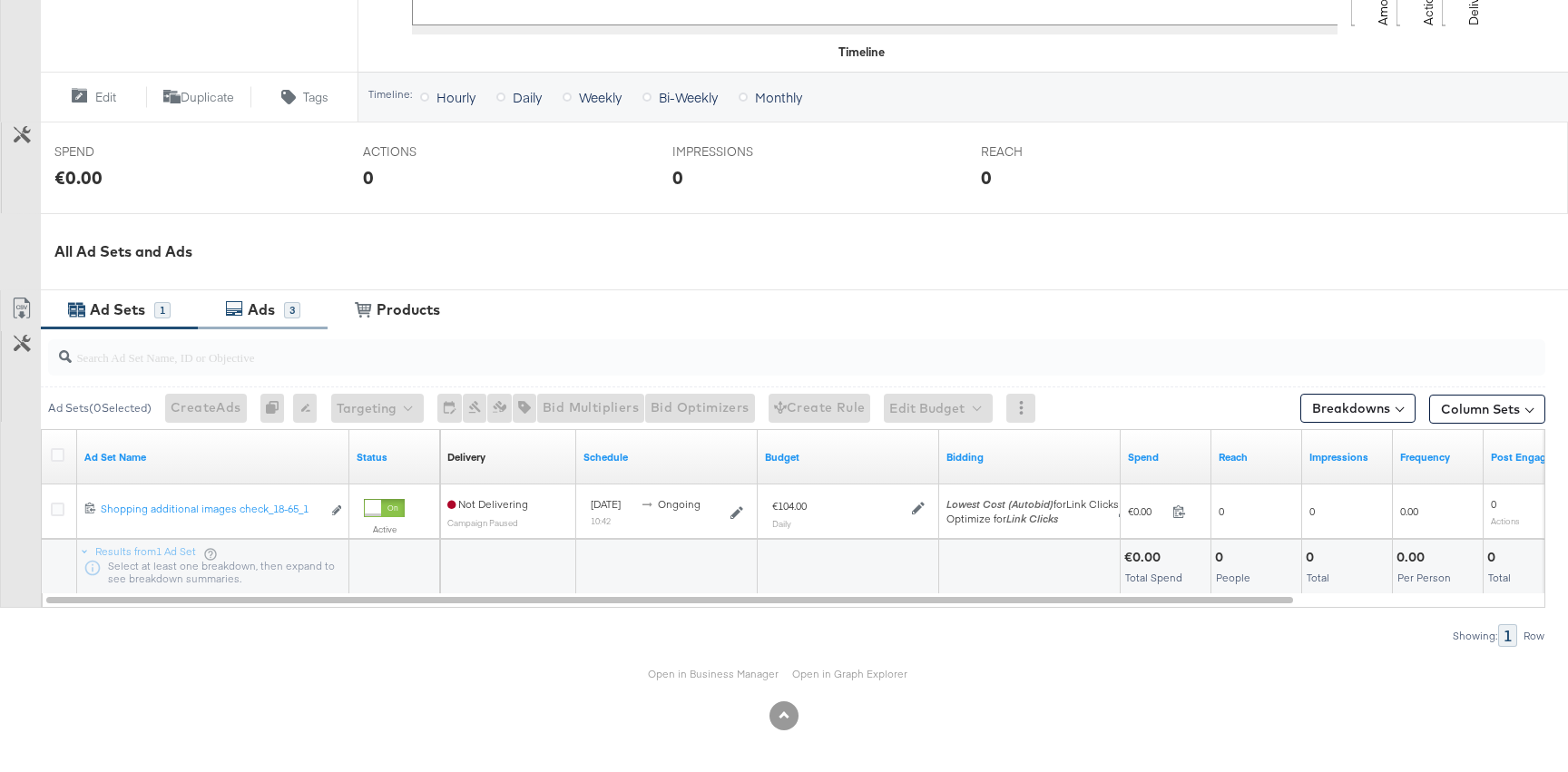
click at [260, 310] on div "Ads" at bounding box center [262, 309] width 28 height 21
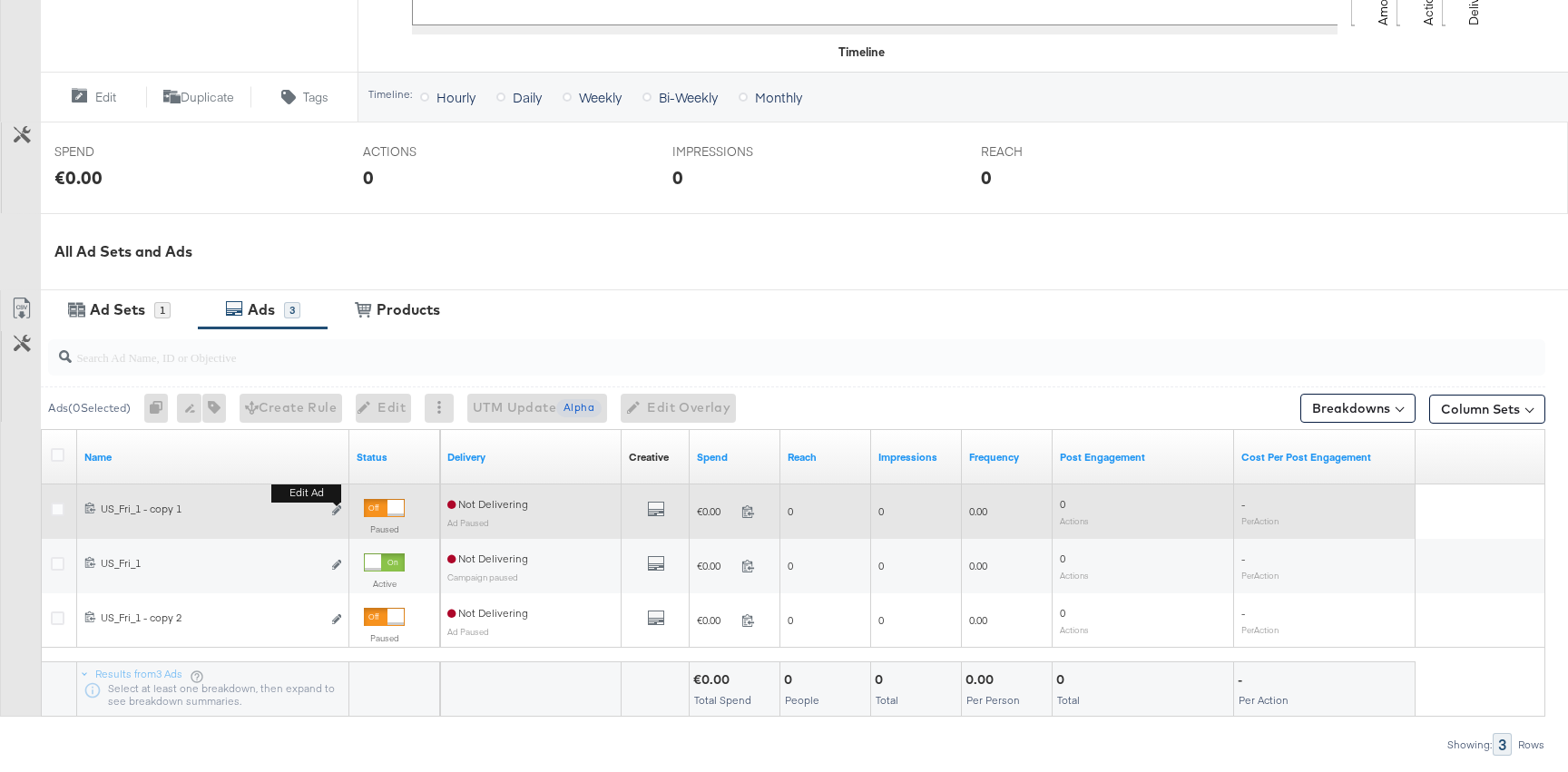
click at [335, 517] on button "Edit ad" at bounding box center [336, 511] width 11 height 19
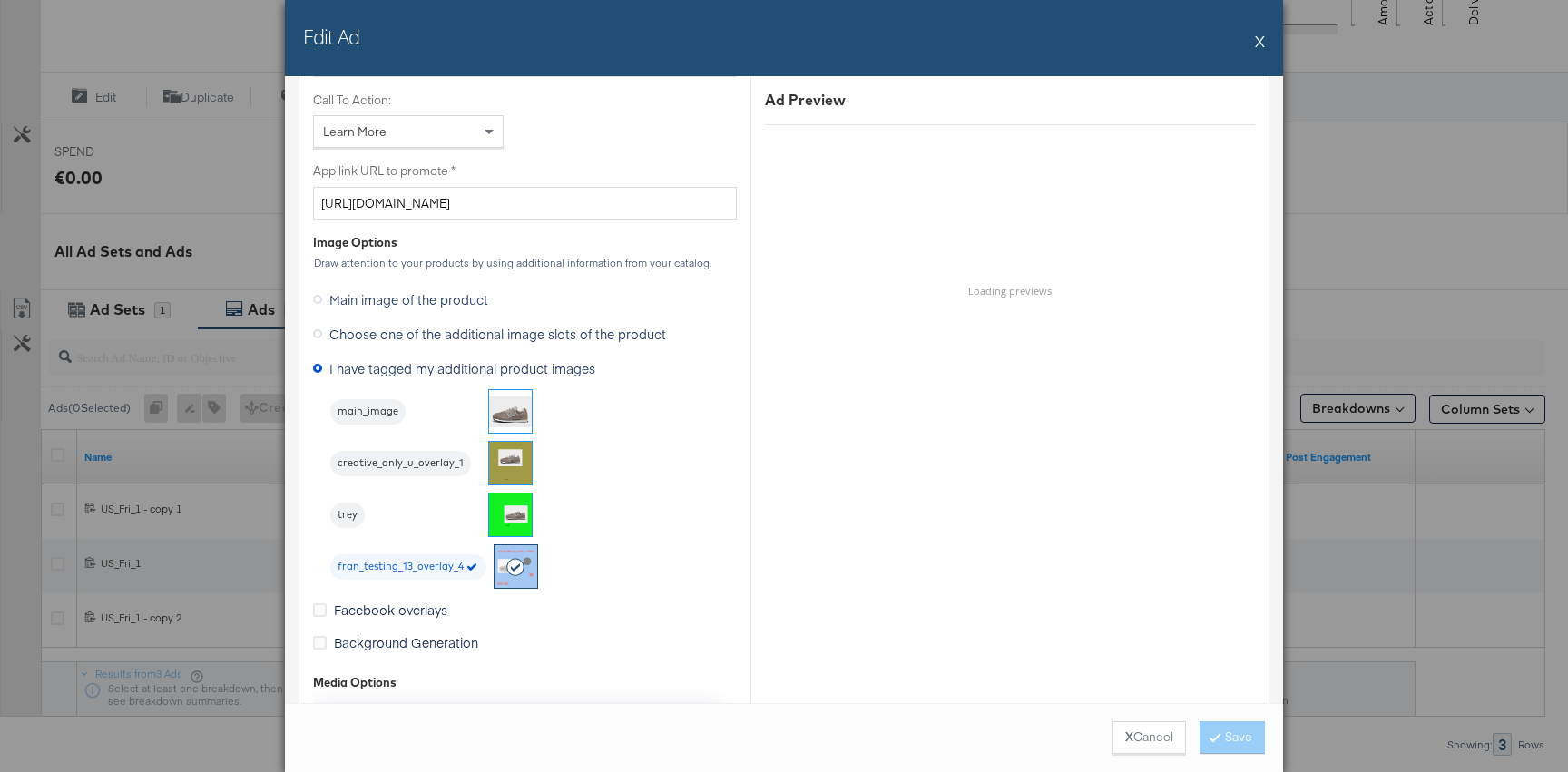
scroll to position [1394, 0]
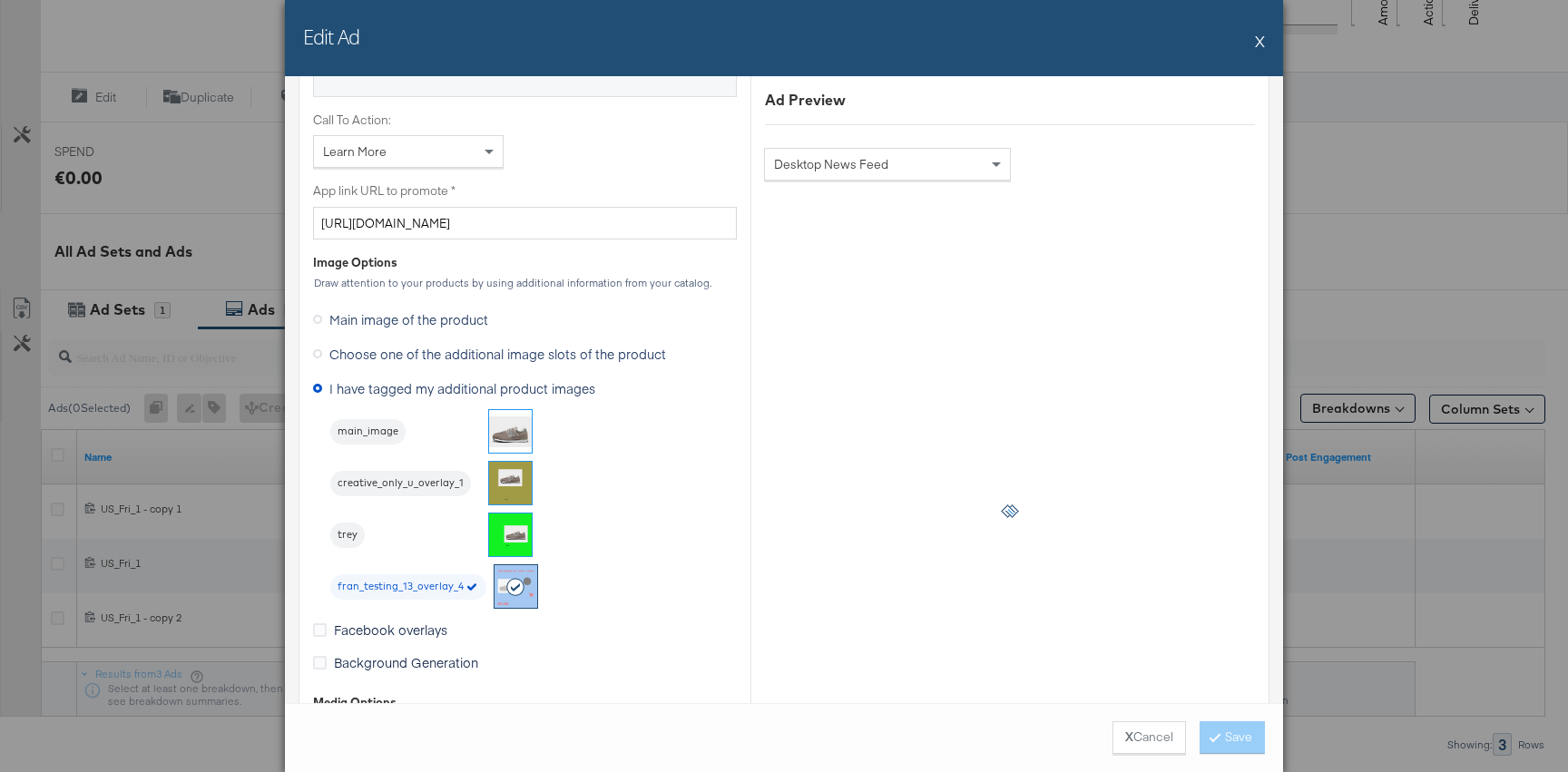
click at [354, 359] on span "Choose one of the additional image slots of the product" at bounding box center [497, 354] width 337 height 18
click at [0, 0] on input "Choose one of the additional image slots of the product" at bounding box center [0, 0] width 0 height 0
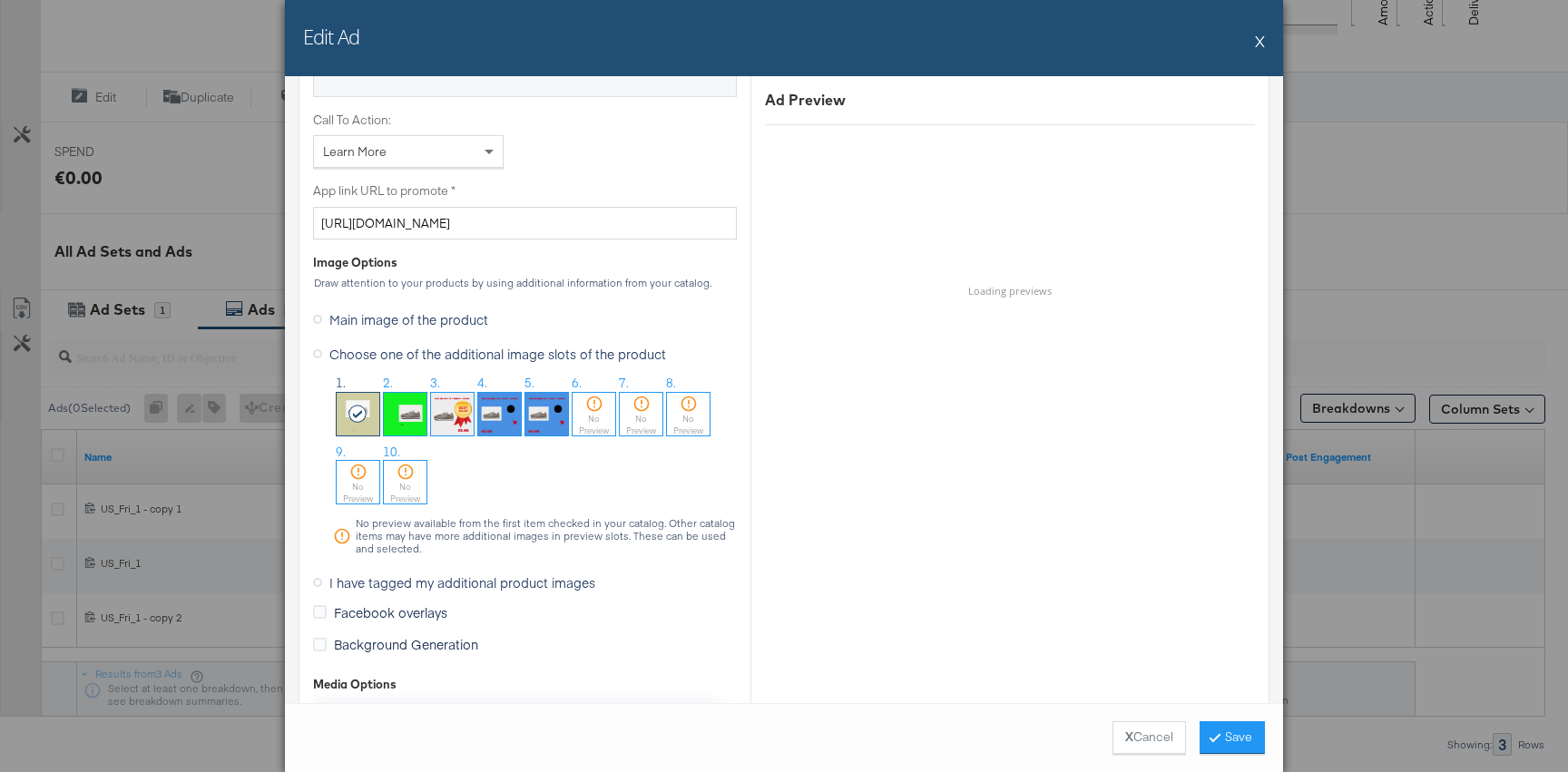
click at [463, 420] on img at bounding box center [452, 413] width 43 height 43
click at [556, 419] on img at bounding box center [546, 413] width 43 height 43
click at [1236, 735] on button "Save" at bounding box center [1233, 737] width 65 height 33
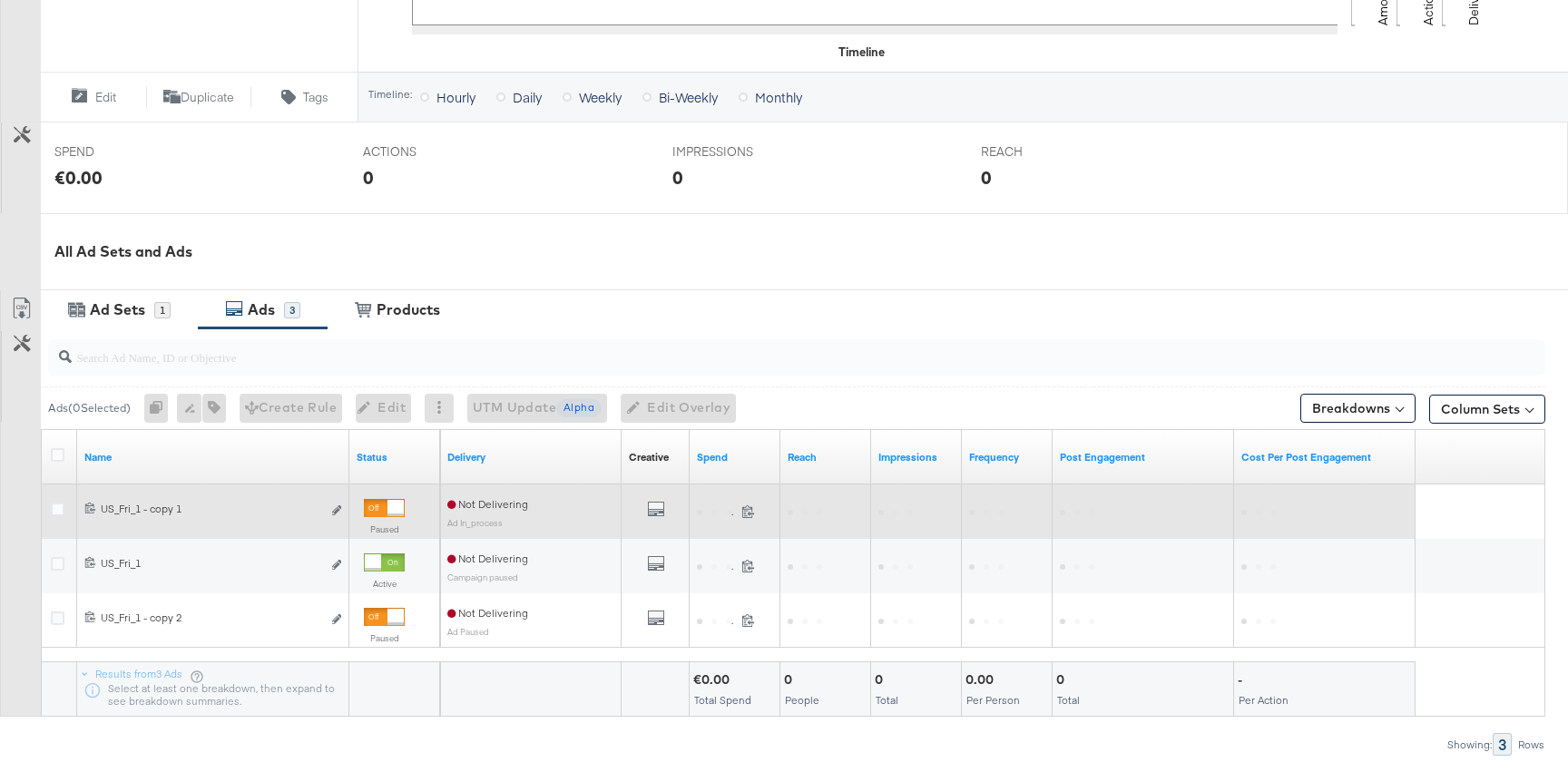
click at [64, 508] on div at bounding box center [59, 512] width 19 height 18
click at [60, 508] on icon at bounding box center [57, 510] width 14 height 14
click at [0, 0] on input "checkbox" at bounding box center [0, 0] width 0 height 0
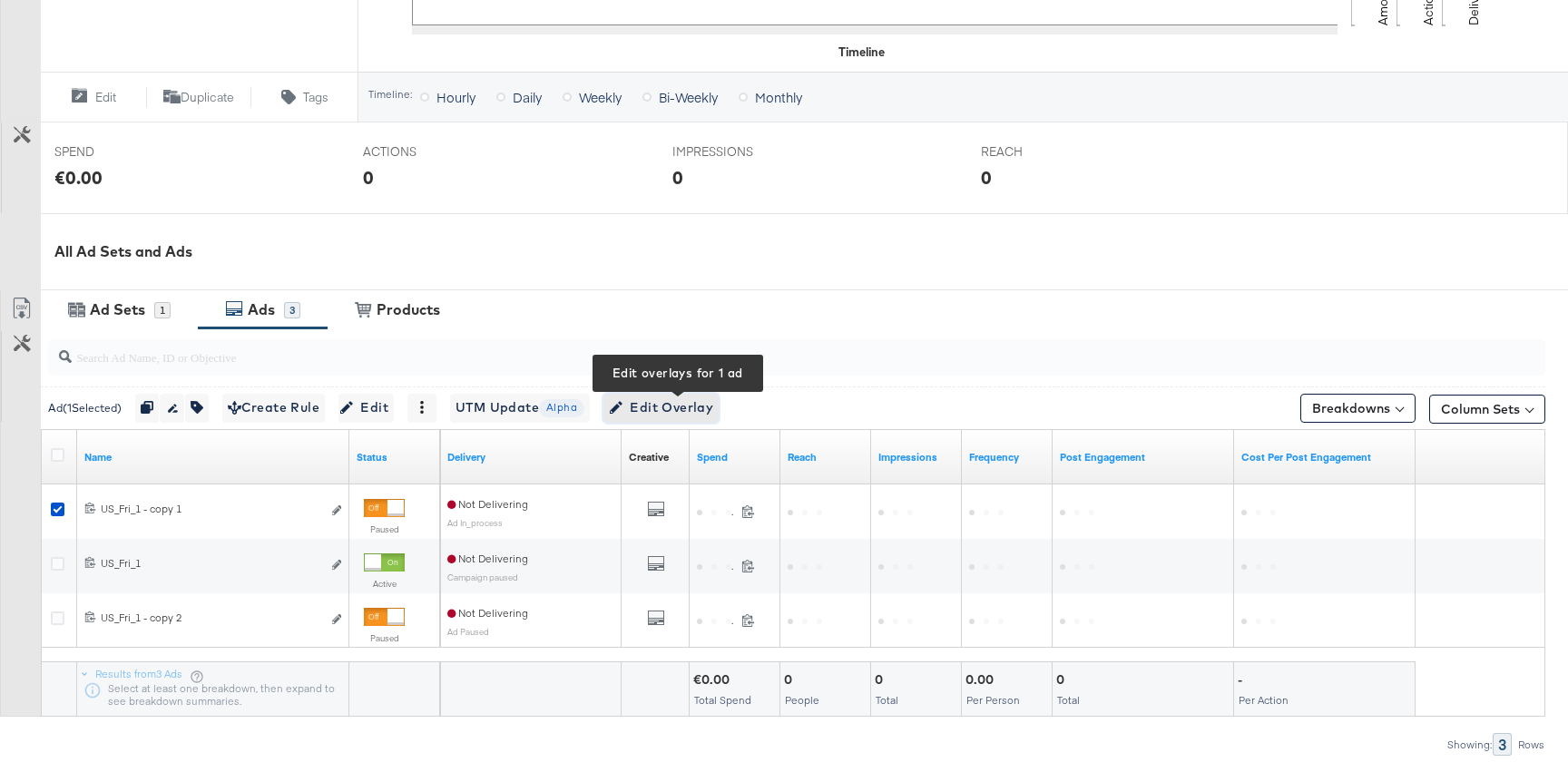
click at [714, 415] on span "Edit Overlay Edit overlays for 1 ad" at bounding box center [661, 407] width 105 height 23
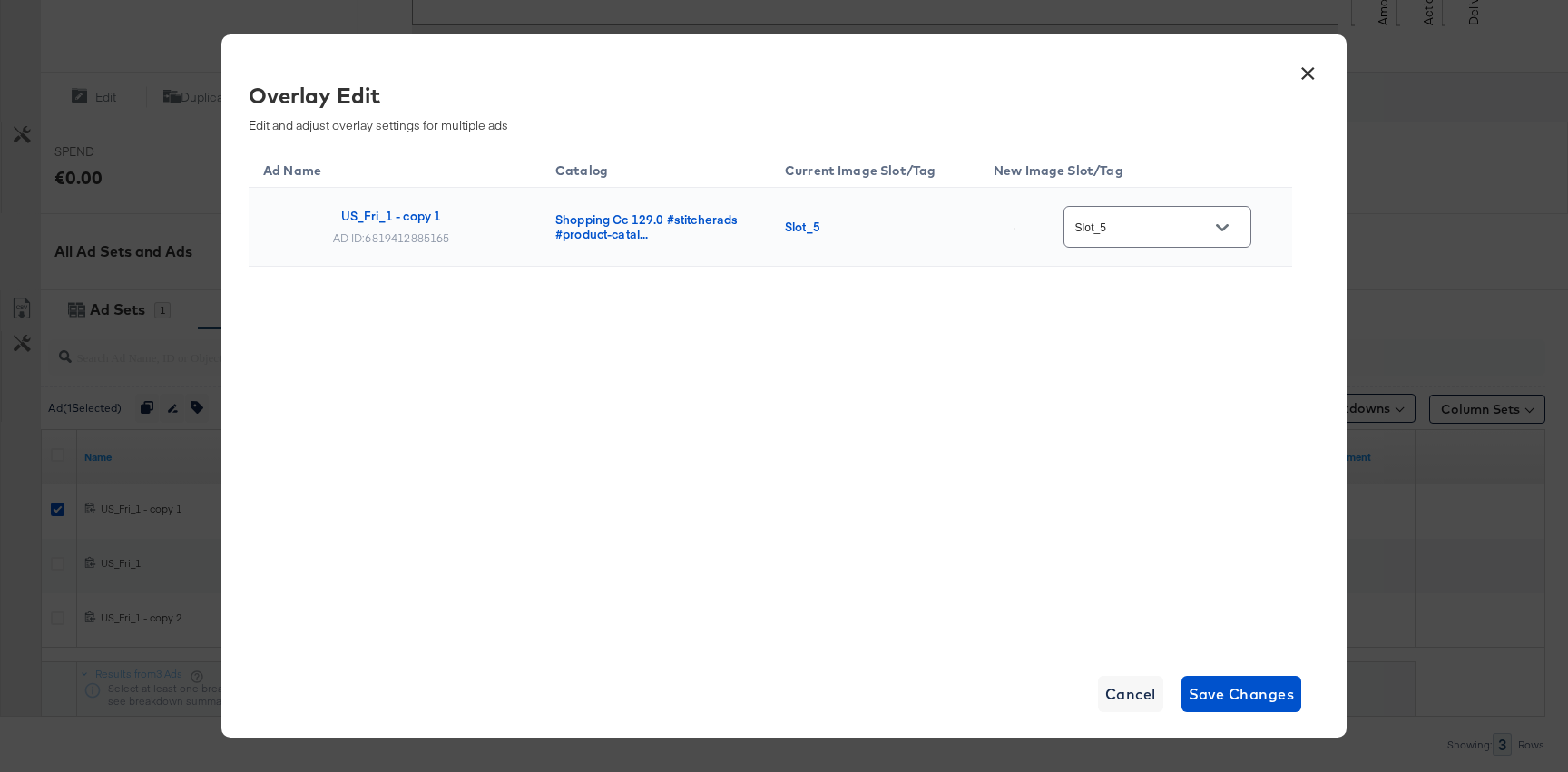
click at [1175, 229] on input "Slot_5" at bounding box center [1143, 226] width 143 height 21
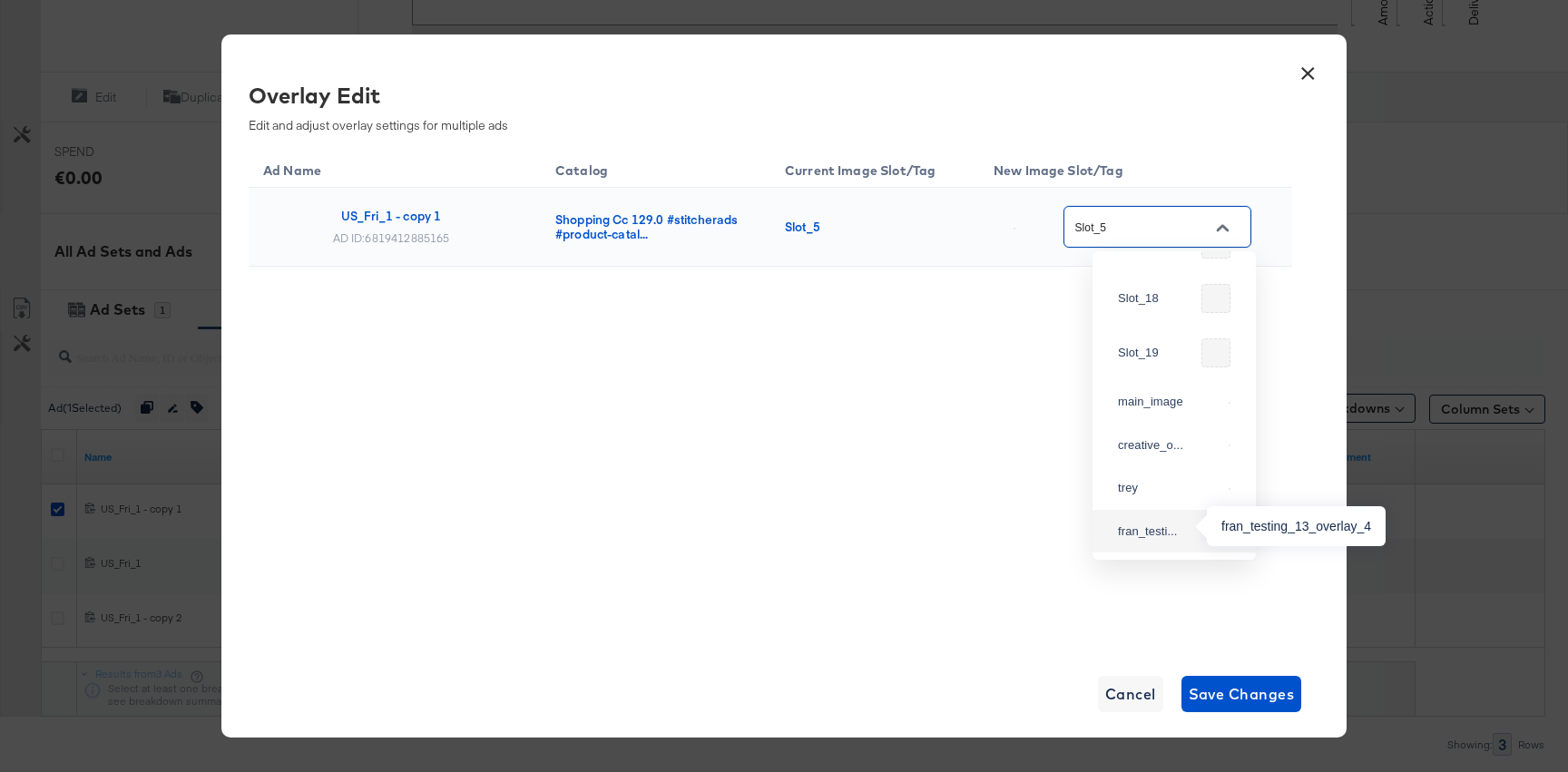
click at [1140, 530] on div "fran_testi..." at bounding box center [1170, 532] width 104 height 18
type input "fran_testing_13_overlay_4"
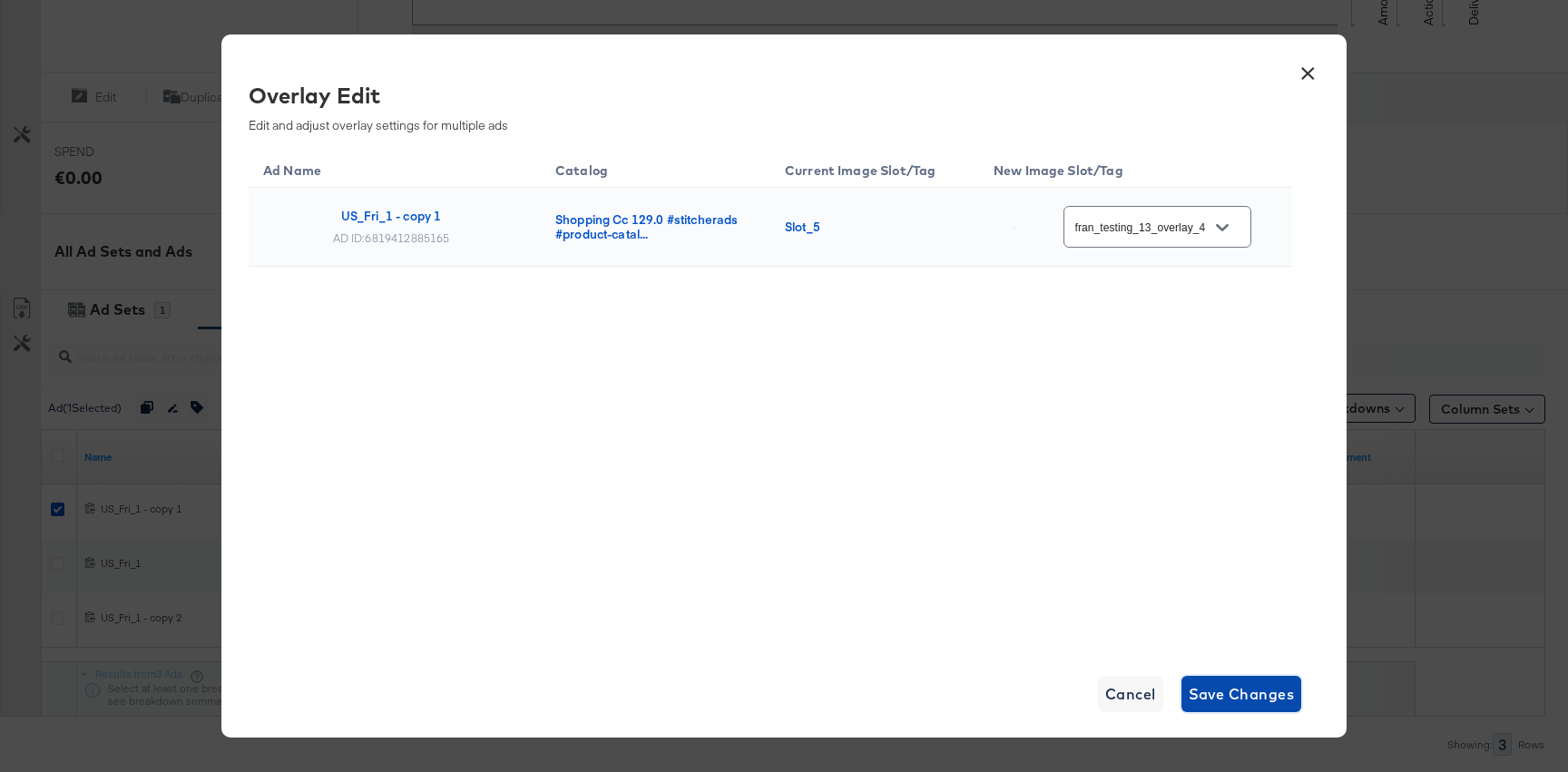
click at [1242, 695] on span "Save Changes" at bounding box center [1242, 694] width 106 height 26
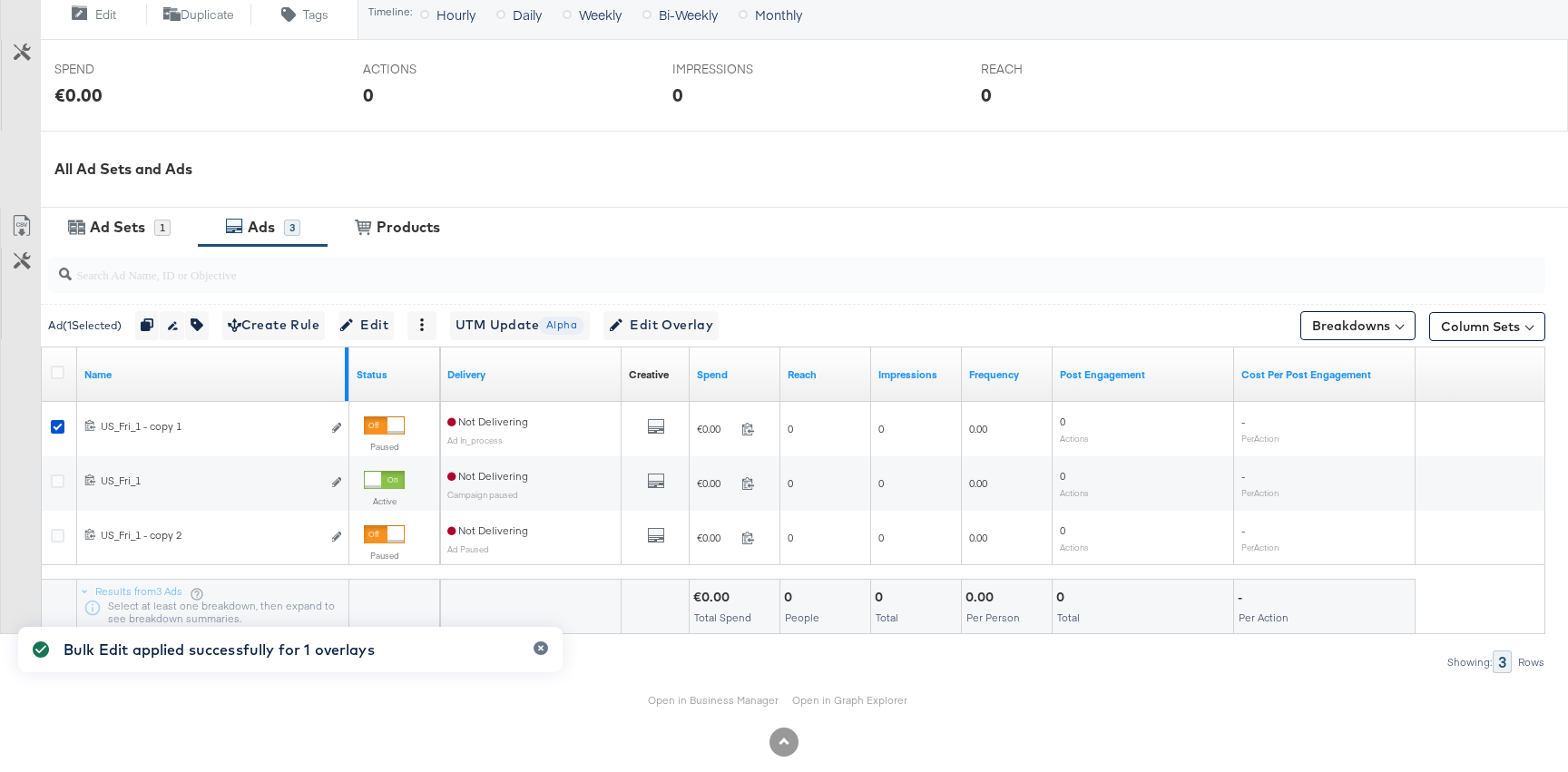
scroll to position [709, 0]
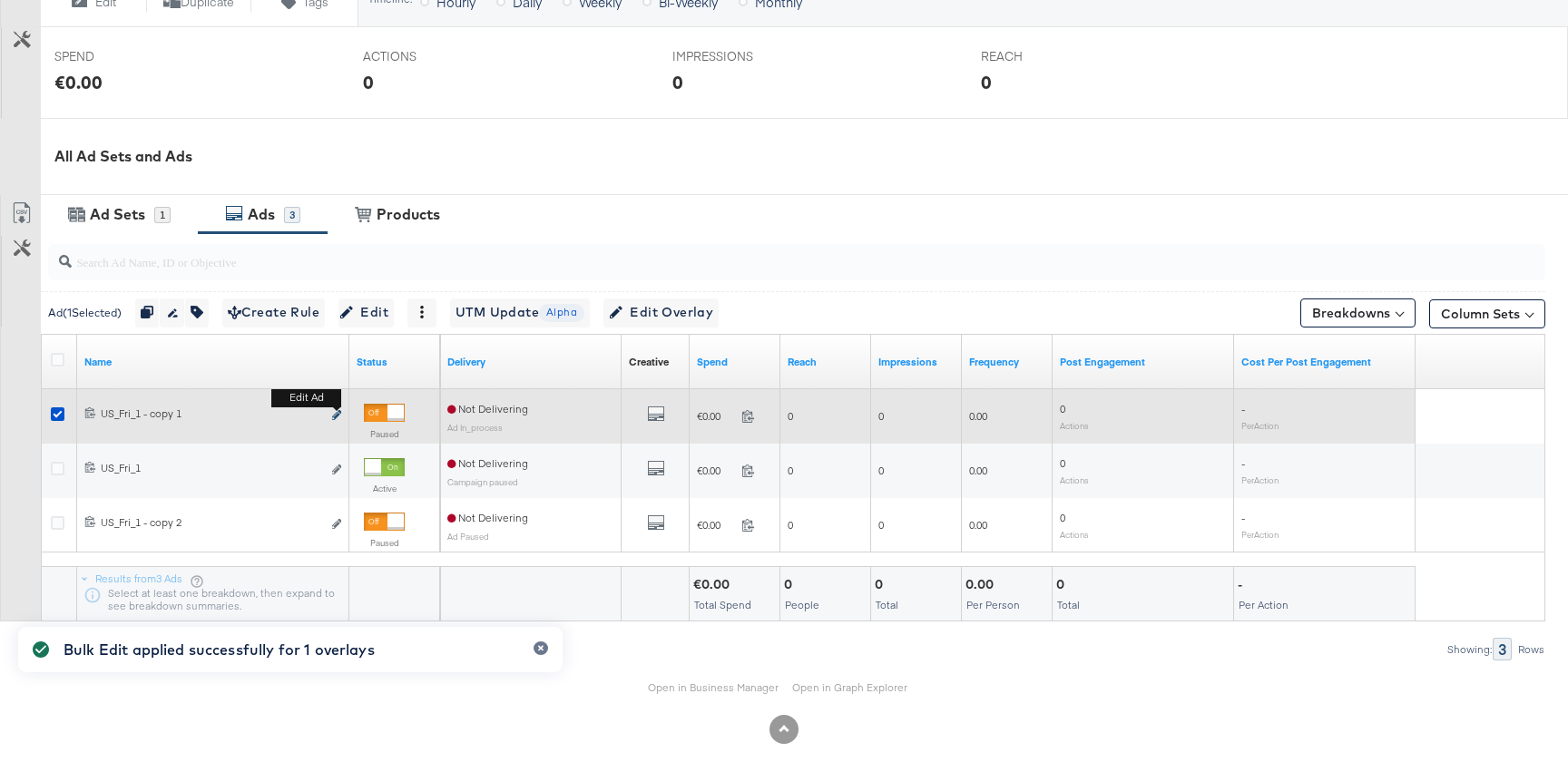
click at [337, 413] on icon "link" at bounding box center [336, 415] width 9 height 10
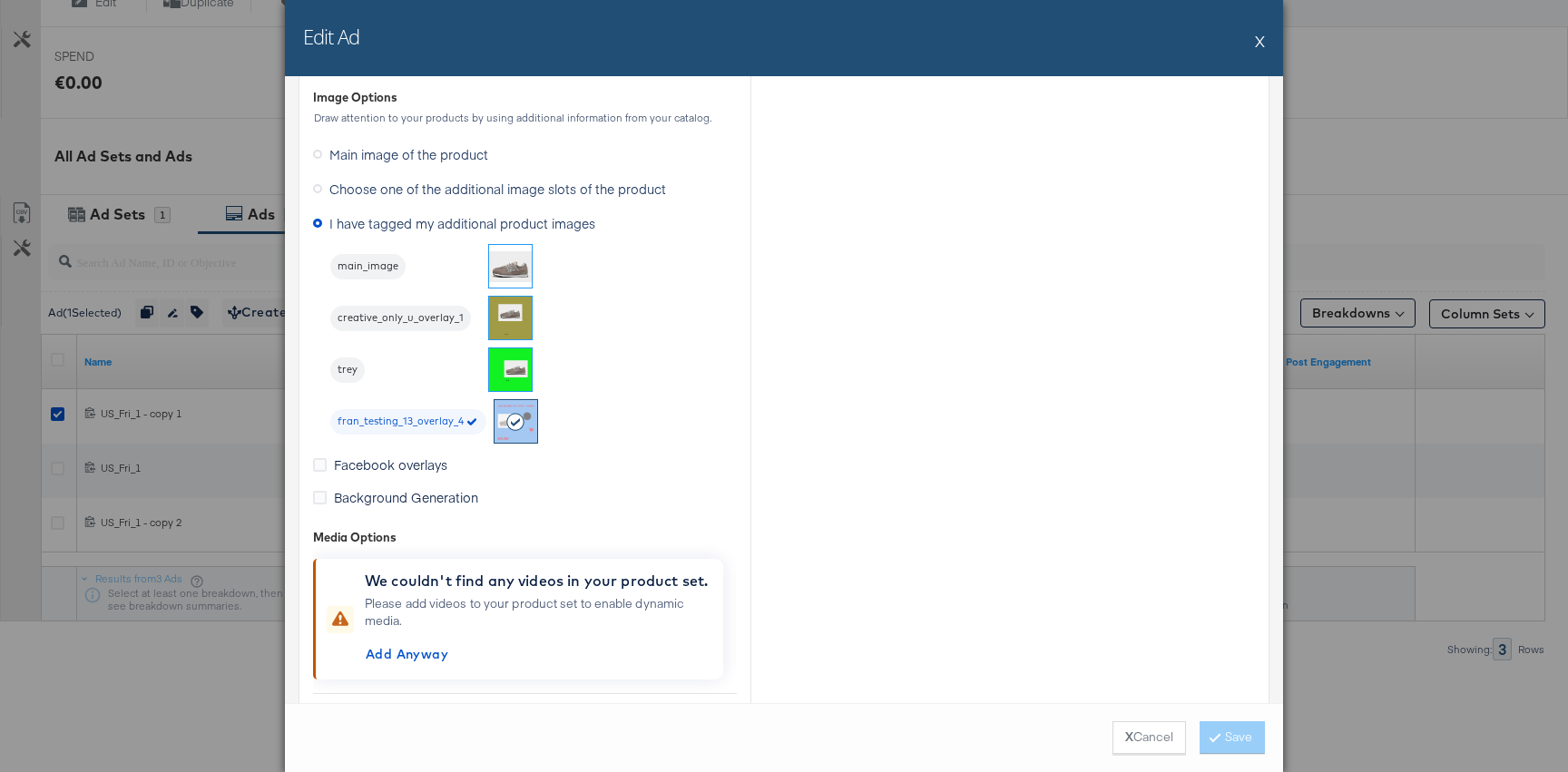
scroll to position [1545, 0]
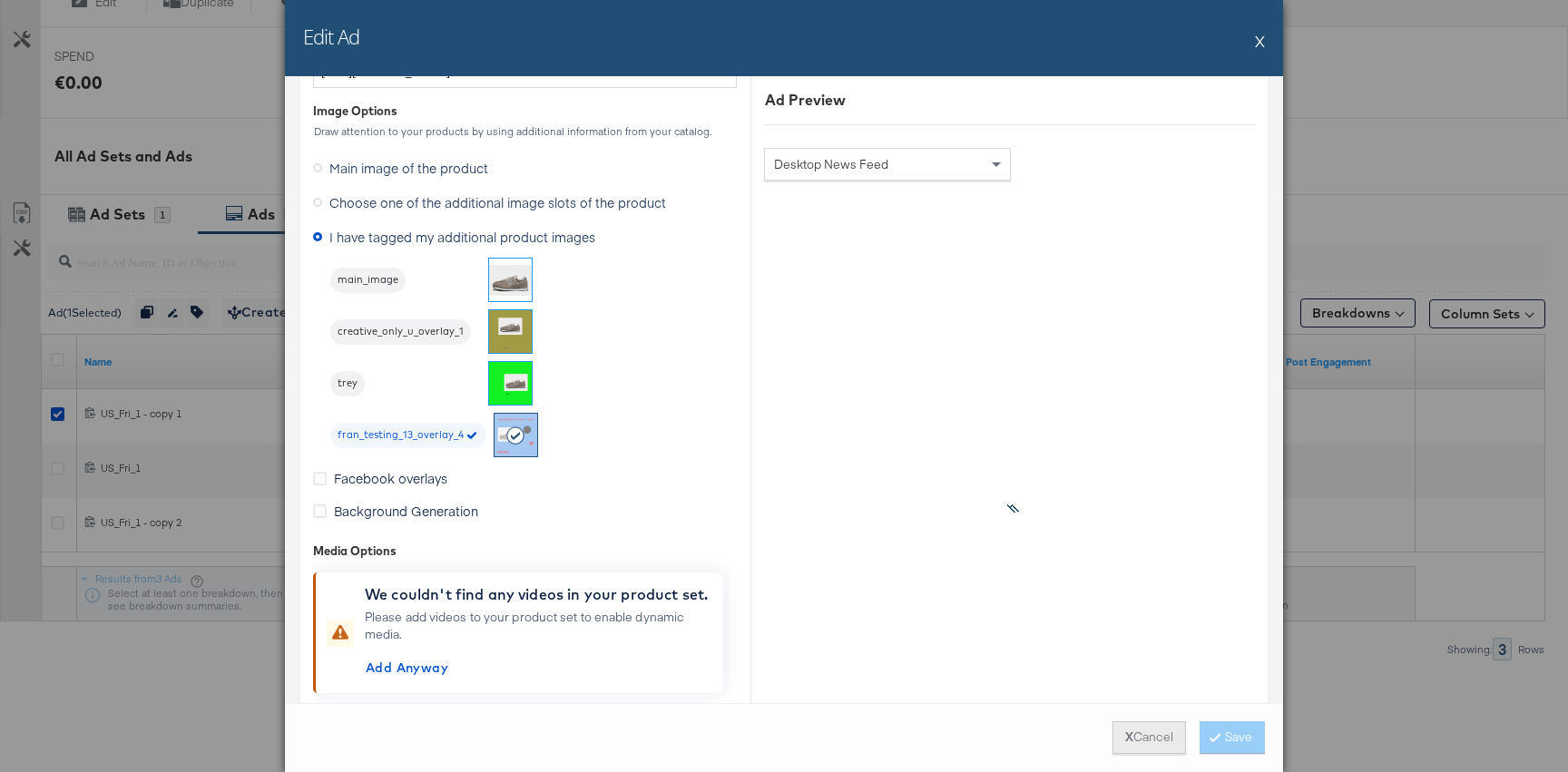
click at [1164, 730] on button "X Cancel" at bounding box center [1149, 737] width 73 height 33
